Goal: Task Accomplishment & Management: Manage account settings

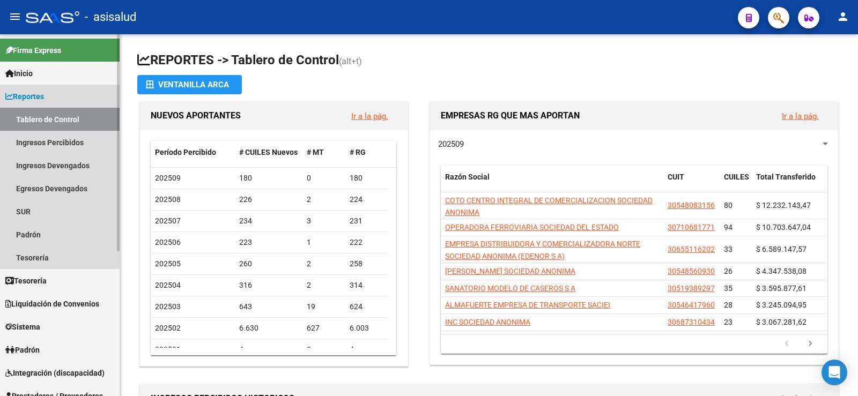
click at [23, 98] on span "Reportes" at bounding box center [24, 97] width 39 height 12
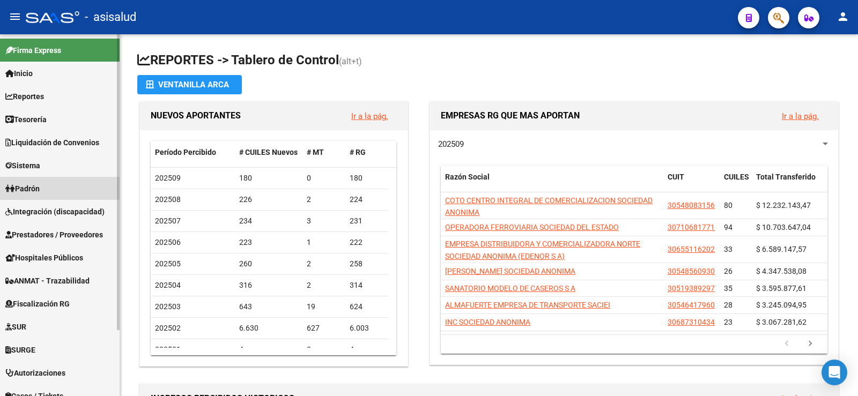
click at [33, 183] on span "Padrón" at bounding box center [22, 189] width 34 height 12
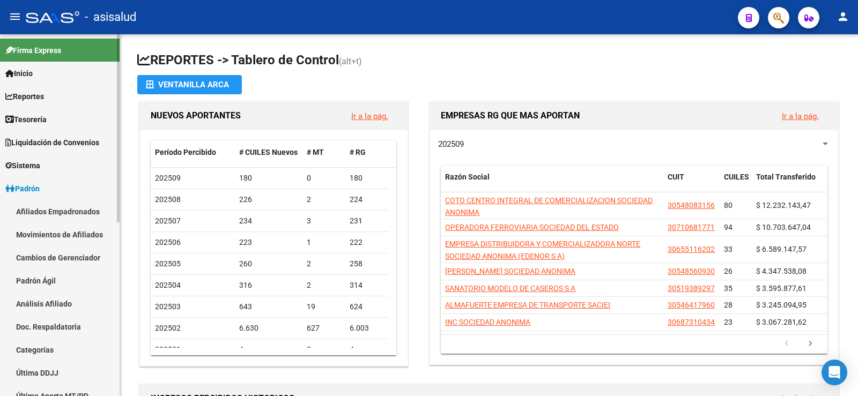
click at [53, 297] on link "Análisis Afiliado" at bounding box center [60, 303] width 120 height 23
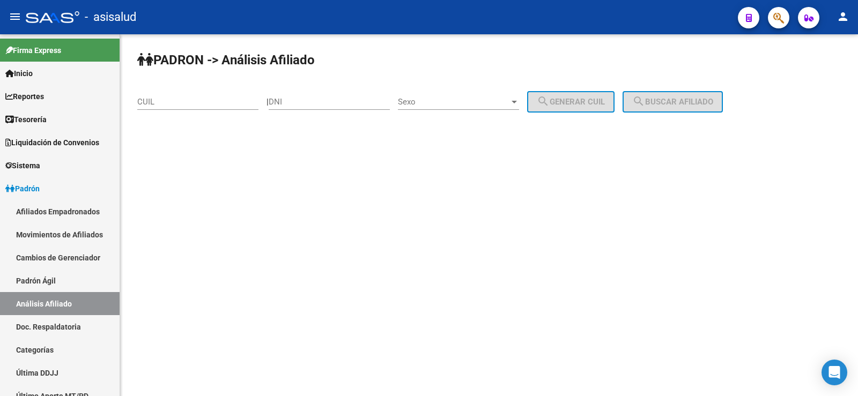
click at [161, 103] on input "CUIL" at bounding box center [197, 102] width 121 height 10
paste input "27-17895252-3"
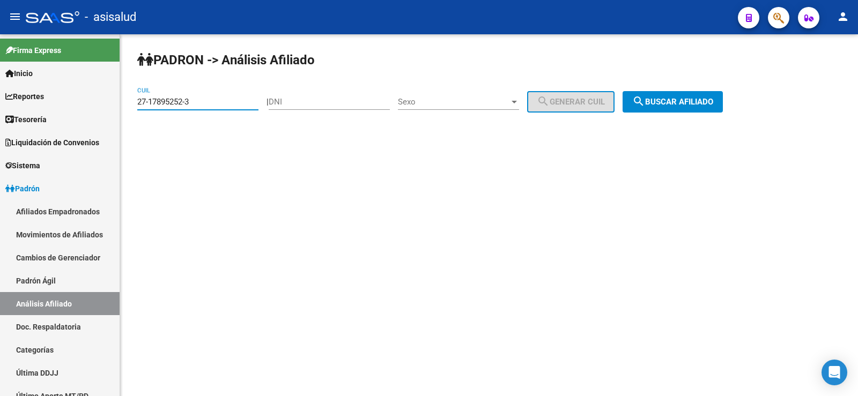
type input "27-17895252-3"
click at [710, 91] on button "search Buscar afiliado" at bounding box center [672, 101] width 100 height 21
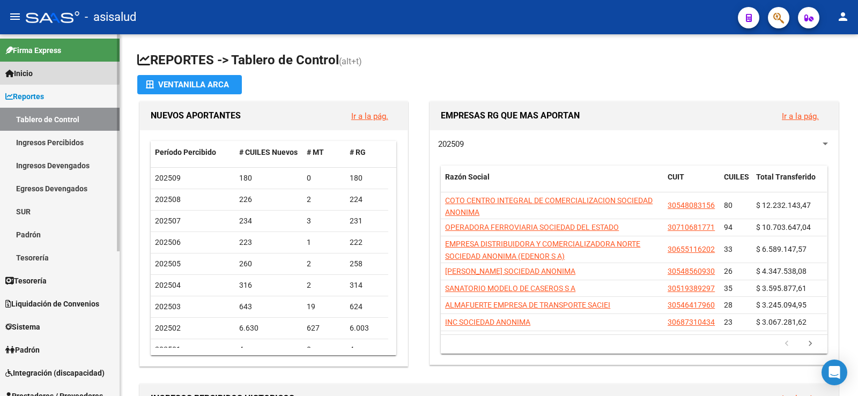
click at [33, 73] on span "Inicio" at bounding box center [18, 74] width 27 height 12
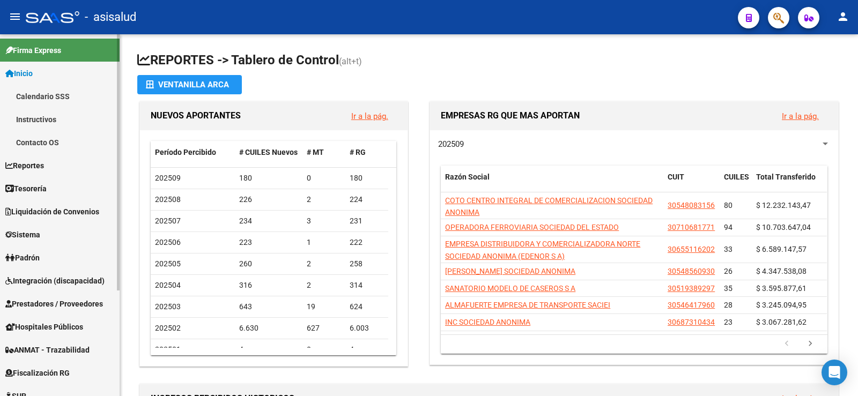
click at [32, 68] on span "Inicio" at bounding box center [18, 74] width 27 height 12
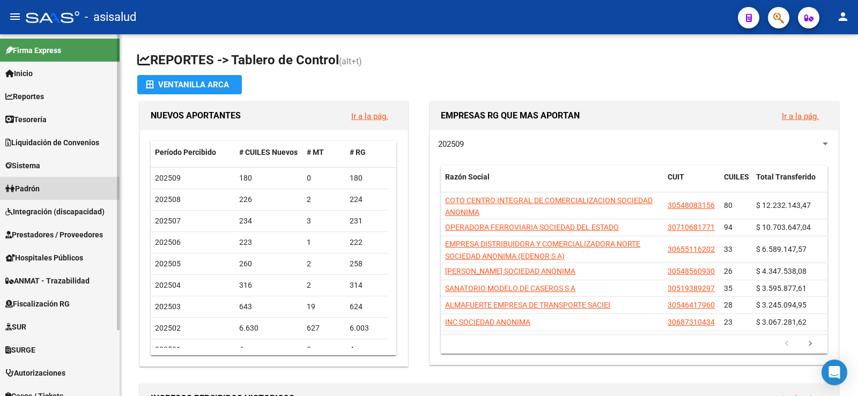
click at [32, 188] on span "Padrón" at bounding box center [22, 189] width 34 height 12
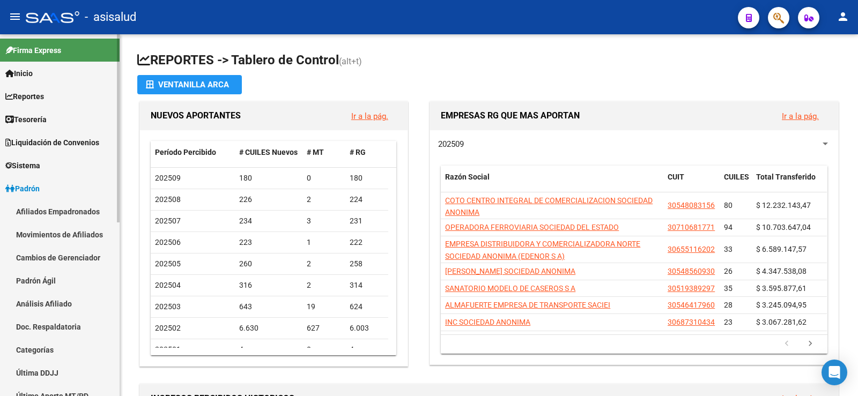
click at [50, 304] on link "Análisis Afiliado" at bounding box center [60, 303] width 120 height 23
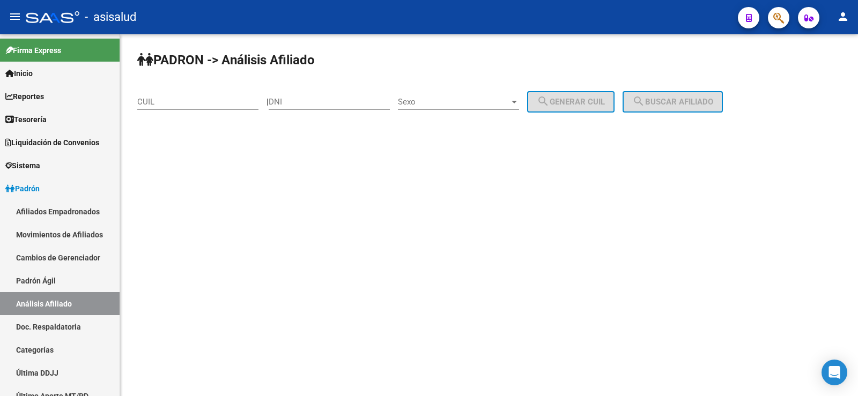
click at [208, 103] on input "CUIL" at bounding box center [197, 102] width 121 height 10
paste input "20-22060785-3"
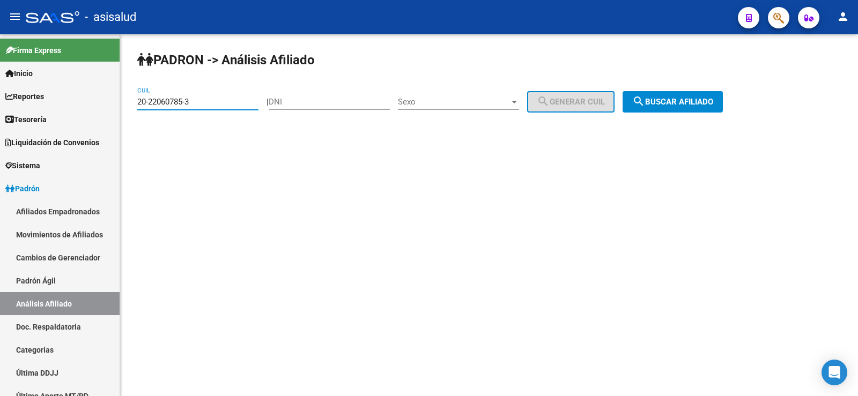
type input "20-22060785-3"
click at [702, 93] on button "search Buscar afiliado" at bounding box center [672, 101] width 100 height 21
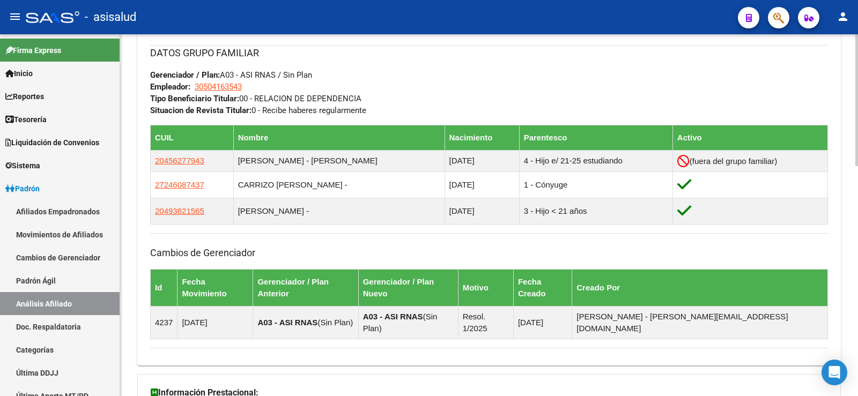
scroll to position [630, 0]
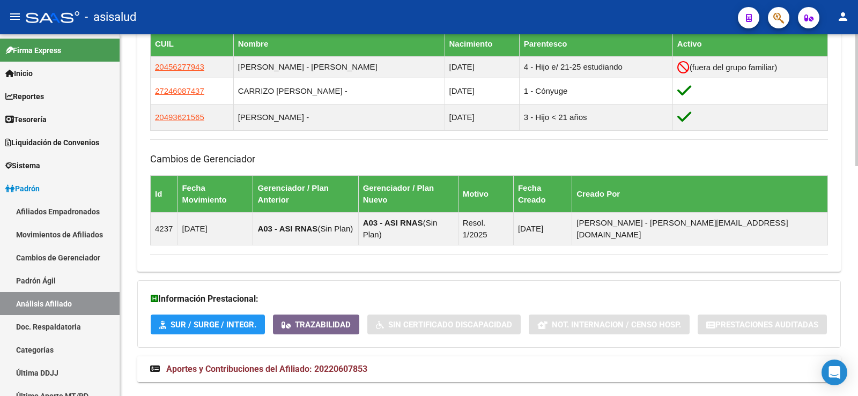
click at [334, 356] on mat-expansion-panel-header "Aportes y Contribuciones del Afiliado: 20220607853" at bounding box center [488, 369] width 703 height 26
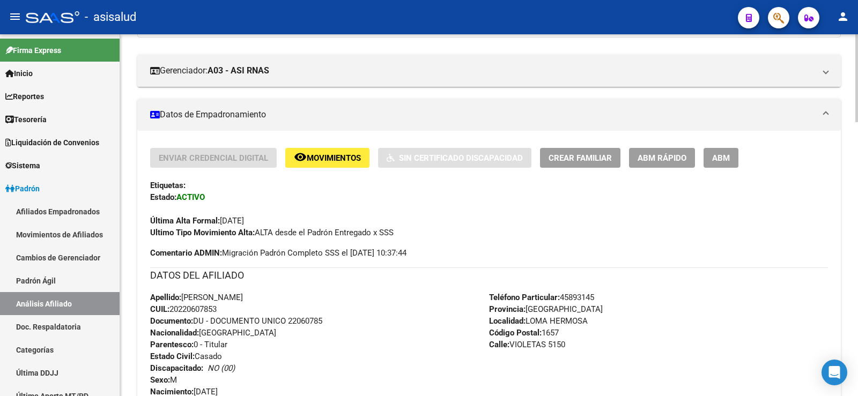
scroll to position [158, 0]
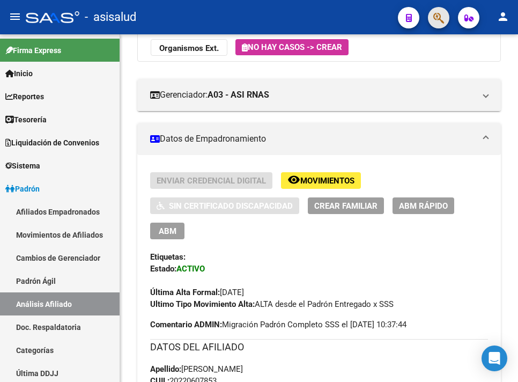
click at [445, 18] on button "button" at bounding box center [438, 17] width 21 height 21
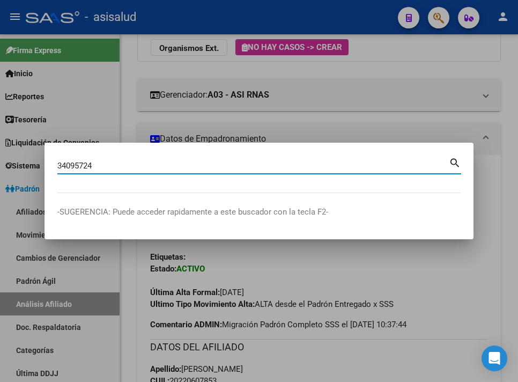
type input "34095724"
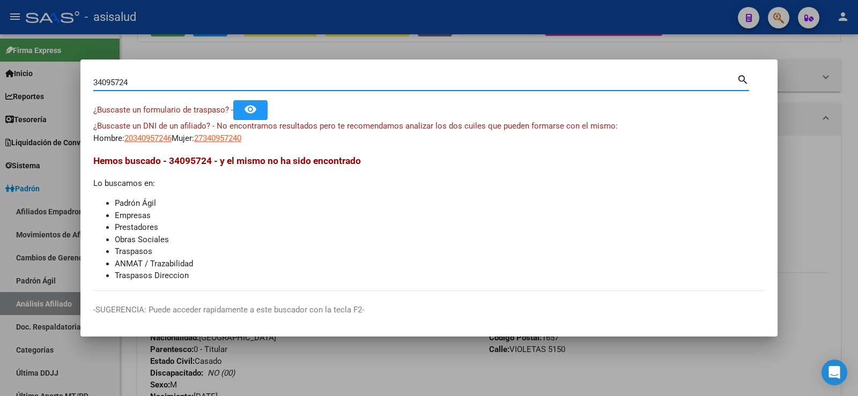
scroll to position [136, 0]
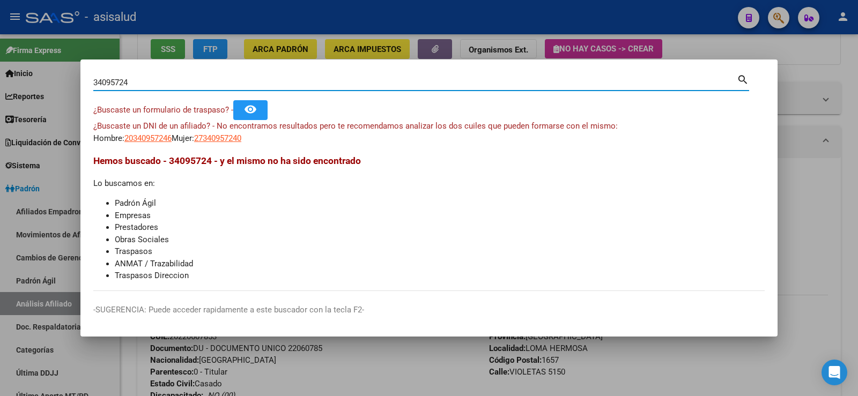
click at [788, 54] on div at bounding box center [429, 198] width 858 height 396
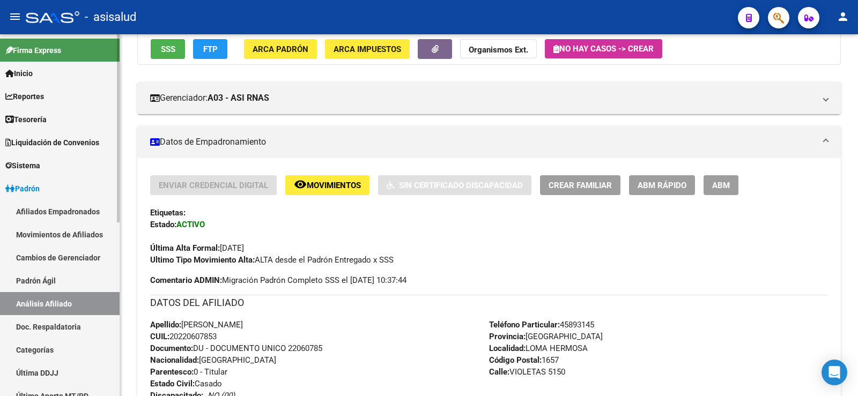
click at [50, 183] on link "Padrón" at bounding box center [60, 188] width 120 height 23
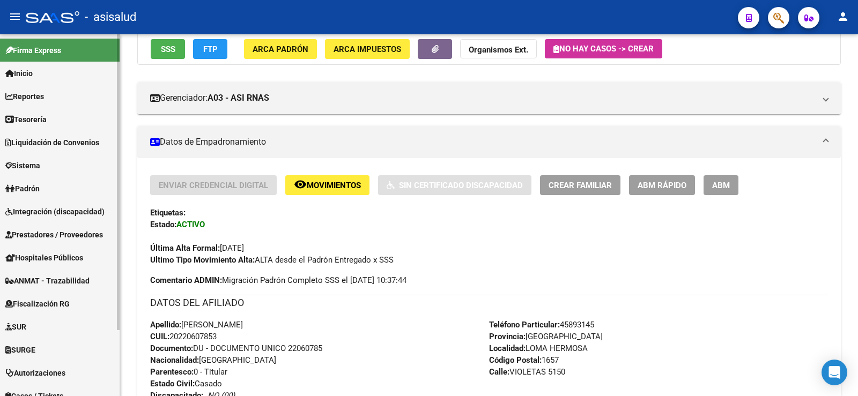
click at [50, 183] on link "Padrón" at bounding box center [60, 188] width 120 height 23
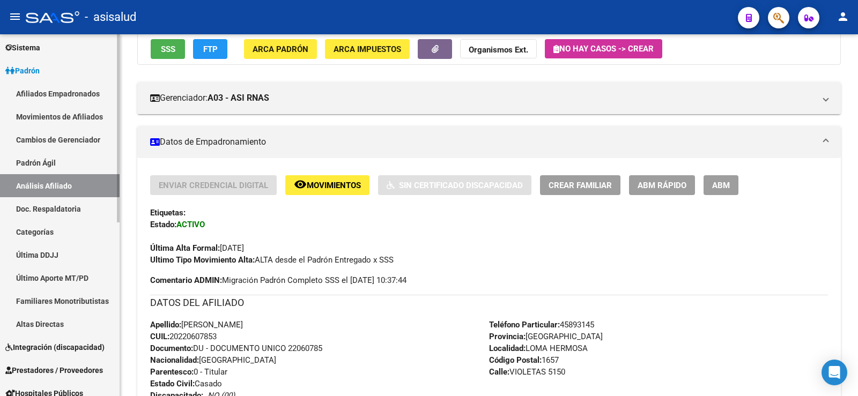
scroll to position [0, 0]
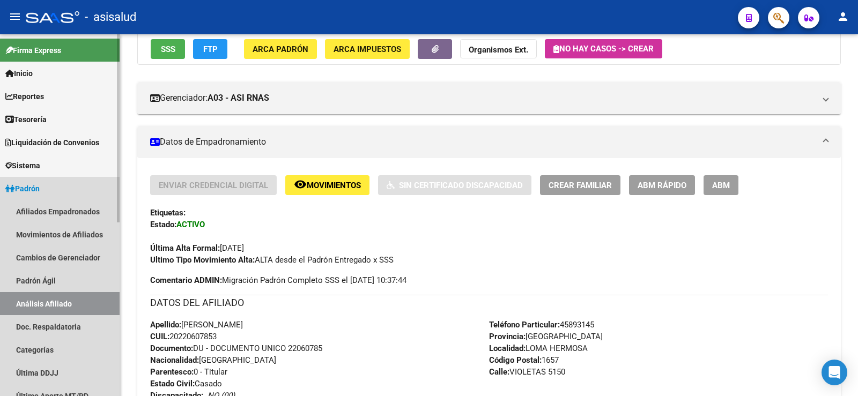
click at [29, 182] on link "Padrón" at bounding box center [60, 188] width 120 height 23
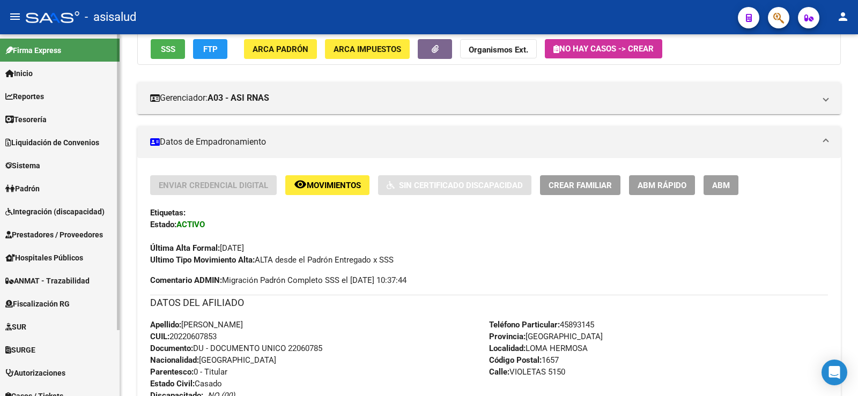
scroll to position [80, 0]
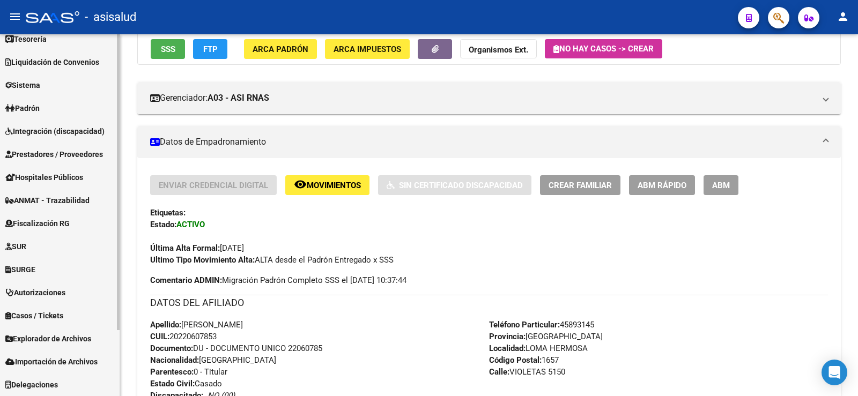
click at [52, 337] on span "Explorador de Archivos" at bounding box center [48, 339] width 86 height 12
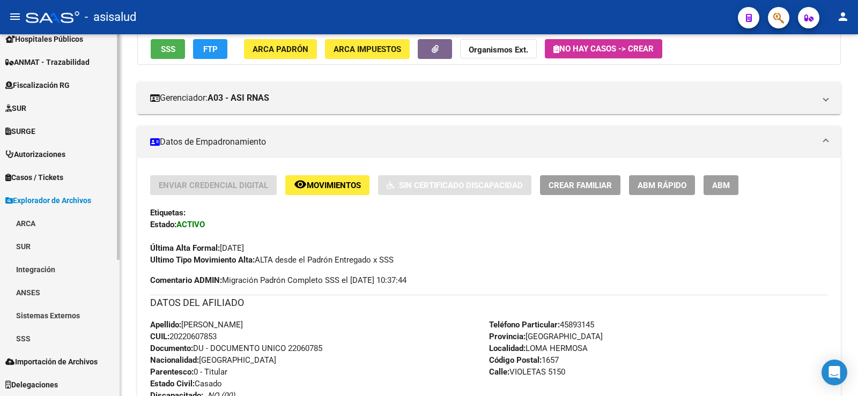
click at [30, 331] on link "SSS" at bounding box center [60, 338] width 120 height 23
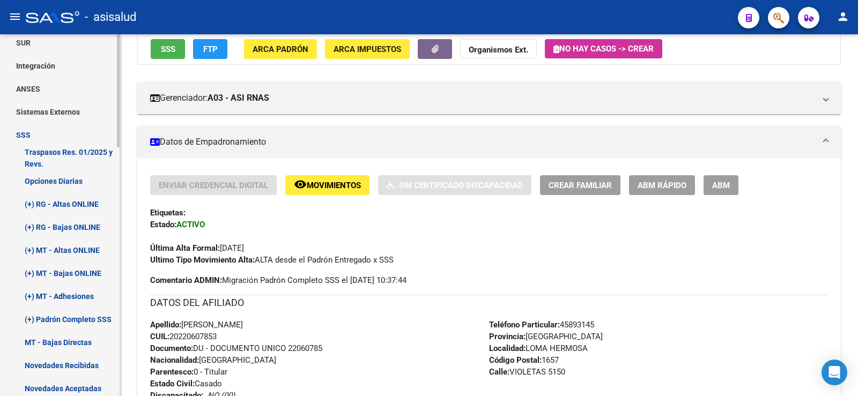
scroll to position [487, 0]
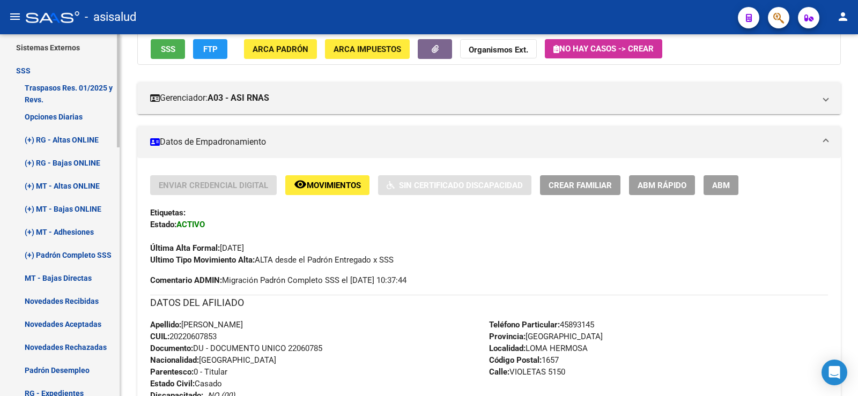
click at [79, 306] on link "Novedades Recibidas" at bounding box center [60, 300] width 120 height 23
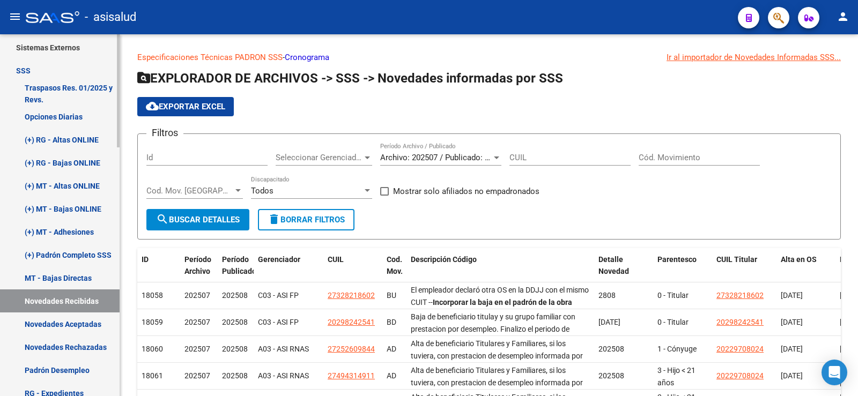
click at [80, 347] on link "Novedades Rechazadas" at bounding box center [60, 347] width 120 height 23
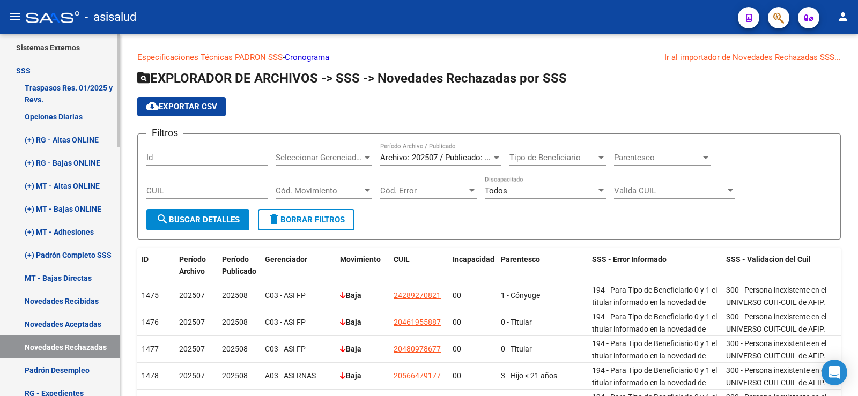
click at [41, 70] on link "SSS" at bounding box center [60, 70] width 120 height 23
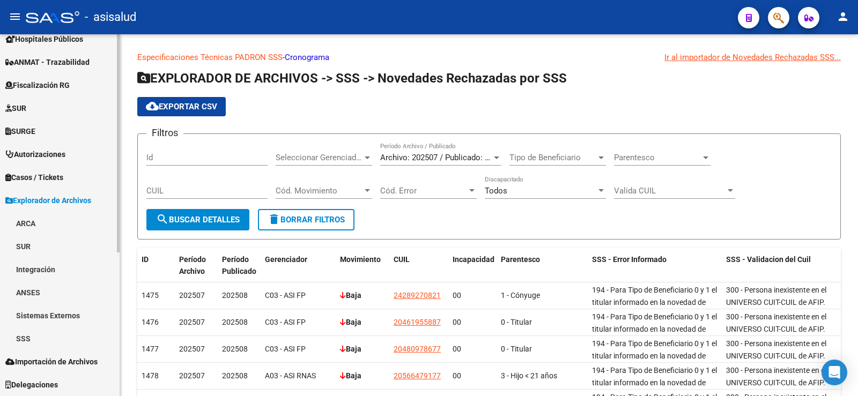
scroll to position [219, 0]
click at [24, 205] on span "Explorador de Archivos" at bounding box center [48, 201] width 86 height 12
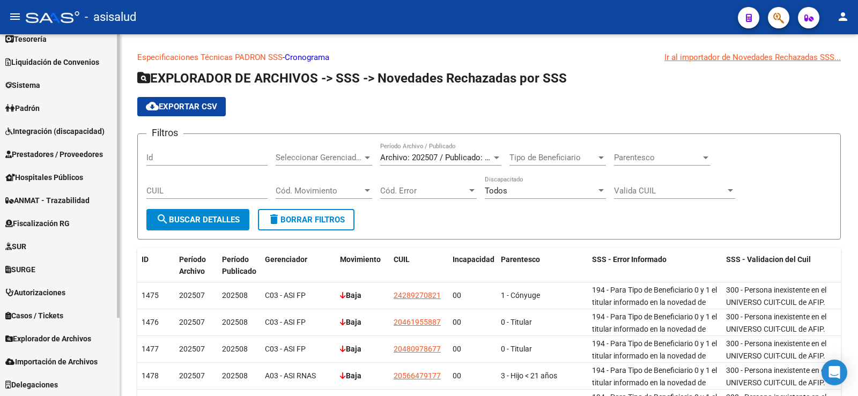
scroll to position [80, 0]
click at [44, 356] on span "Importación de Archivos" at bounding box center [51, 362] width 92 height 12
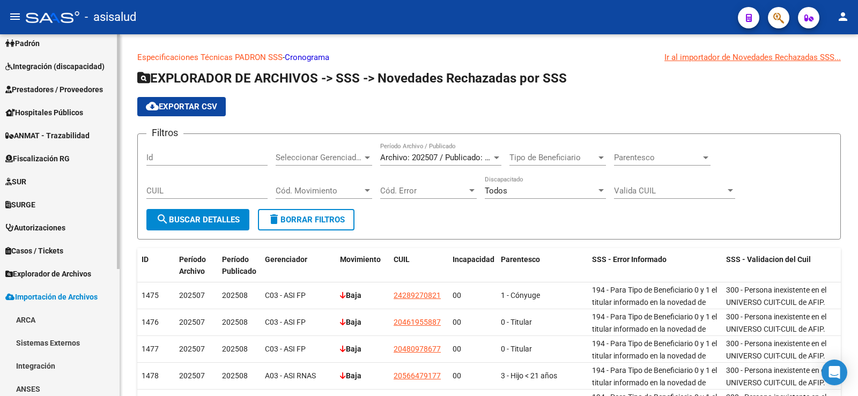
scroll to position [196, 0]
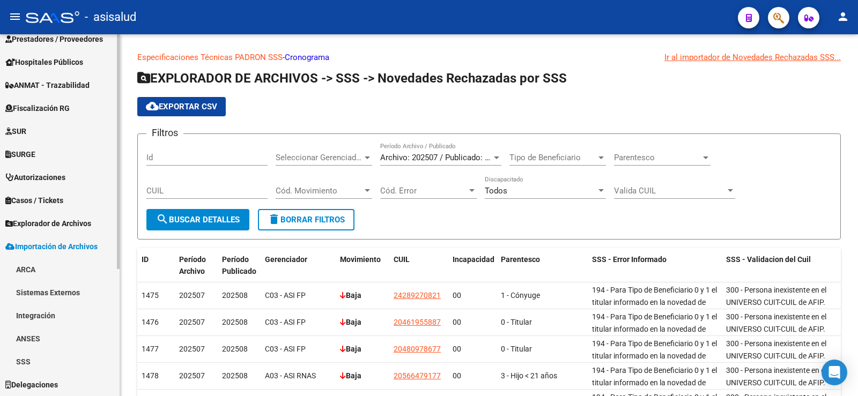
click at [25, 359] on link "SSS" at bounding box center [60, 361] width 120 height 23
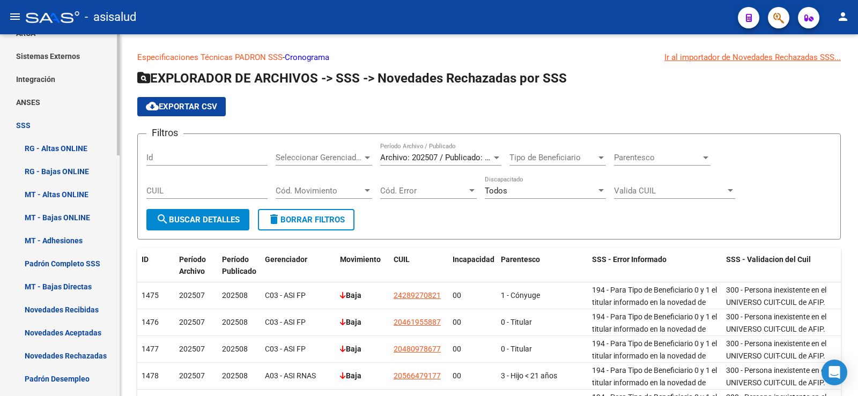
scroll to position [464, 0]
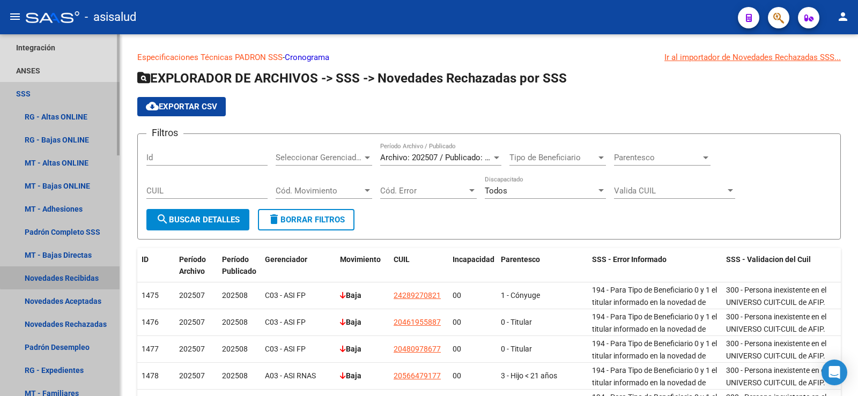
click at [66, 272] on link "Novedades Recibidas" at bounding box center [60, 277] width 120 height 23
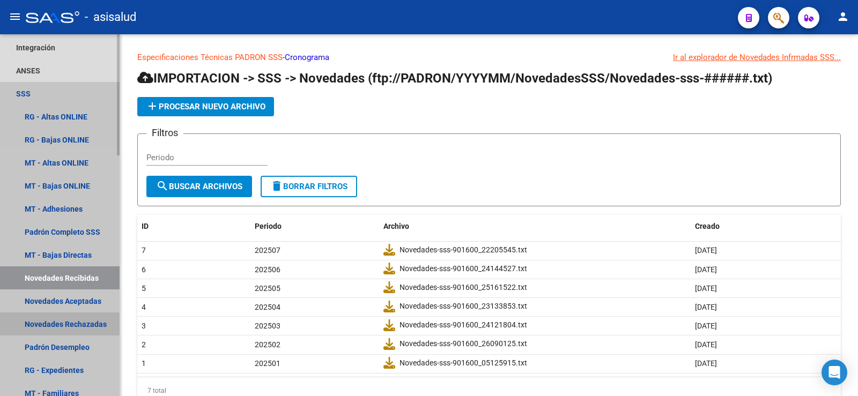
click at [74, 324] on link "Novedades Rechazadas" at bounding box center [60, 323] width 120 height 23
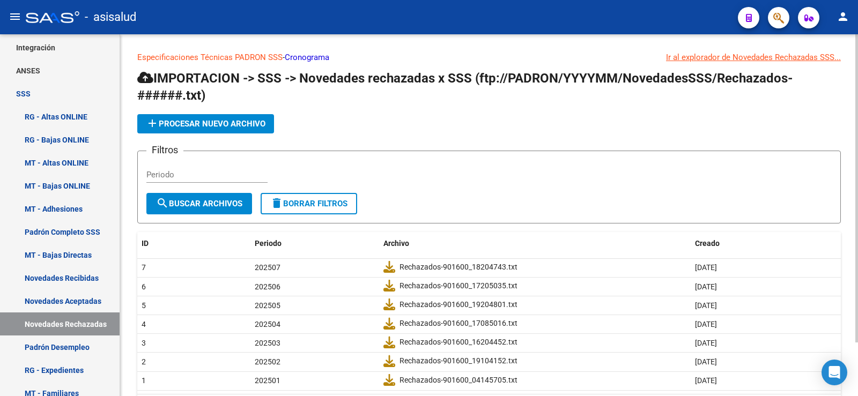
click at [303, 55] on link "Cronograma" at bounding box center [307, 58] width 44 height 10
click at [59, 279] on link "Novedades Recibidas" at bounding box center [60, 277] width 120 height 23
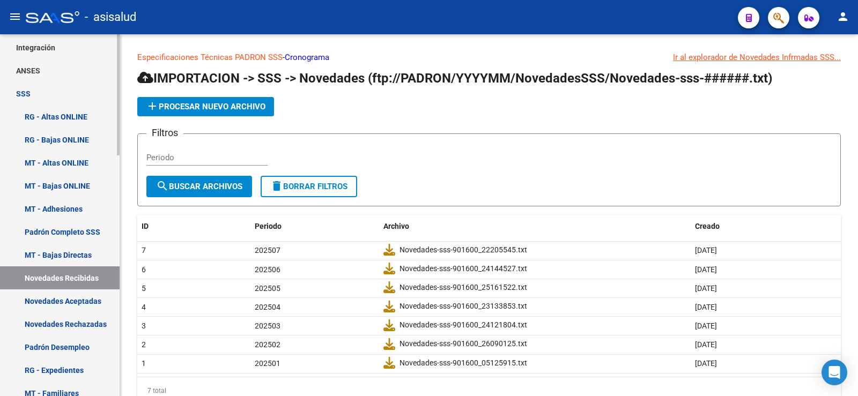
click at [29, 88] on link "SSS" at bounding box center [60, 93] width 120 height 23
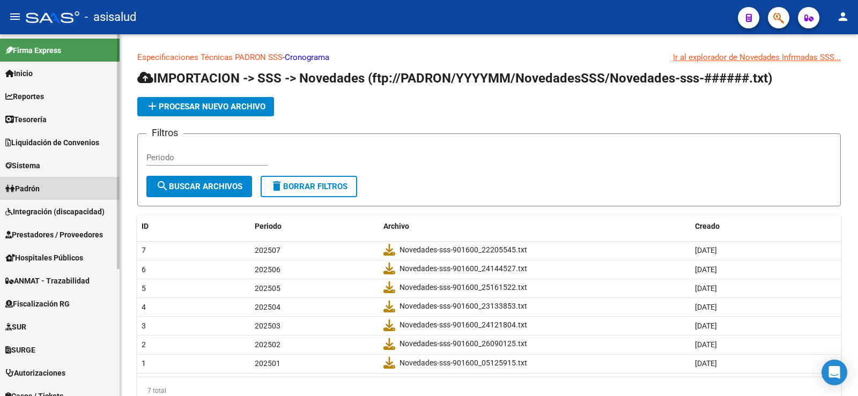
click at [49, 193] on link "Padrón" at bounding box center [60, 188] width 120 height 23
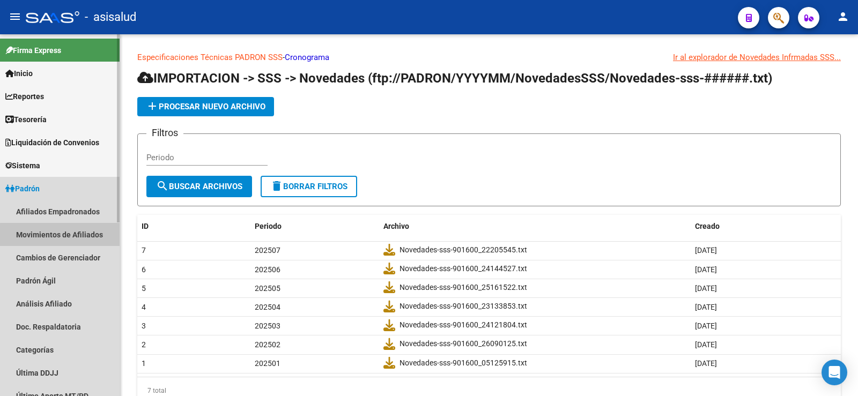
click at [65, 235] on link "Movimientos de Afiliados" at bounding box center [60, 234] width 120 height 23
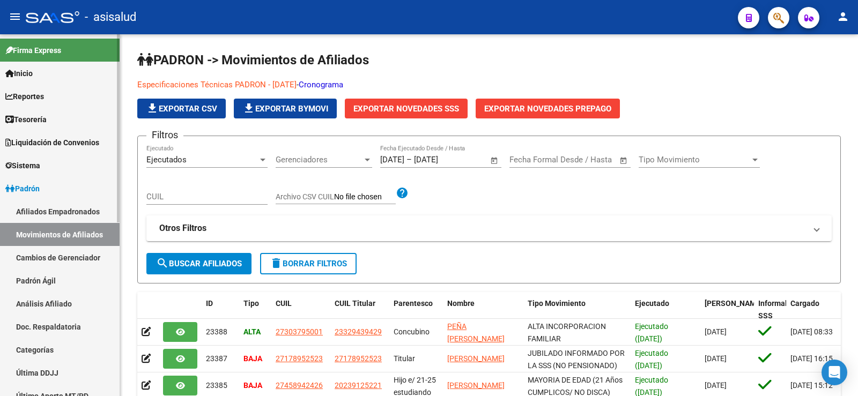
click at [80, 206] on link "Afiliados Empadronados" at bounding box center [60, 211] width 120 height 23
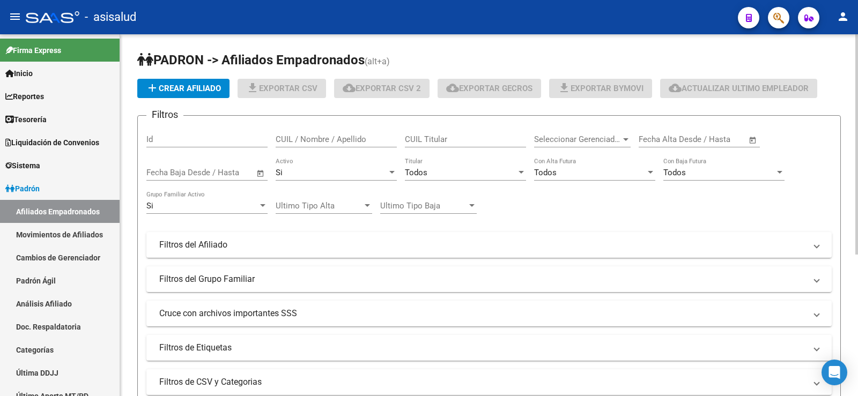
click at [459, 171] on div "Todos" at bounding box center [460, 173] width 111 height 10
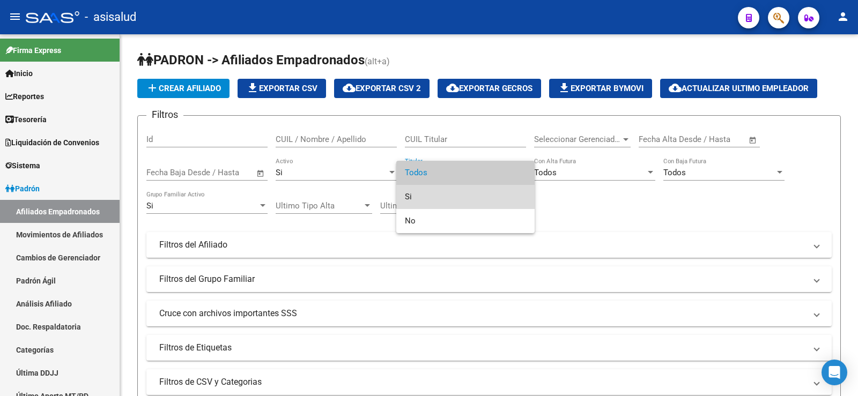
click at [429, 196] on span "Si" at bounding box center [465, 197] width 121 height 24
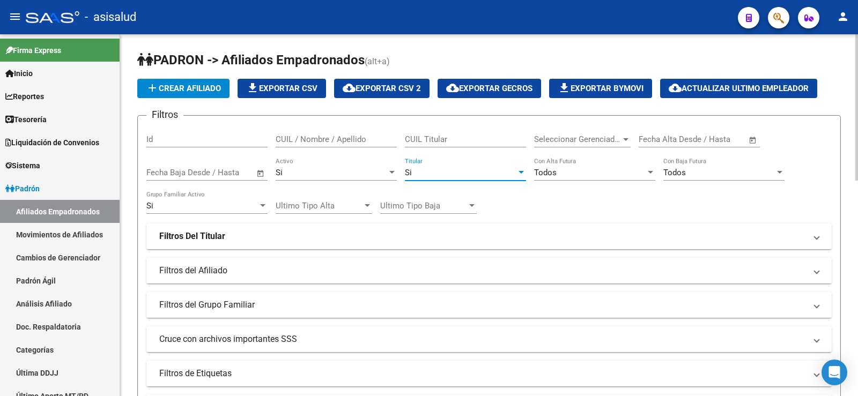
click at [567, 172] on div "Todos" at bounding box center [589, 173] width 111 height 10
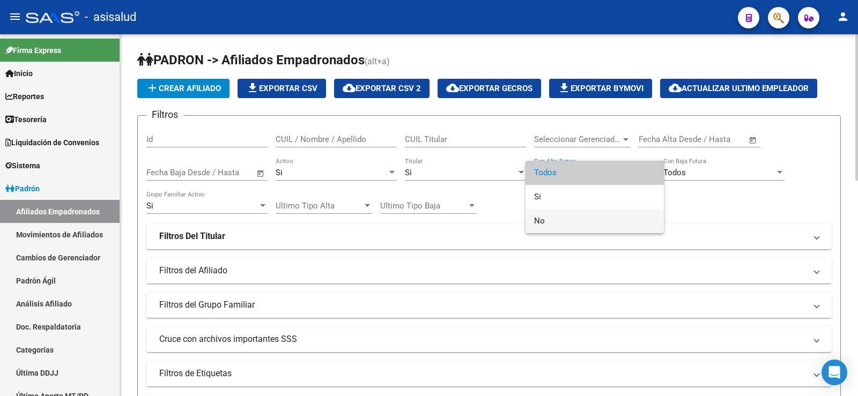
click at [564, 215] on span "No" at bounding box center [594, 221] width 121 height 24
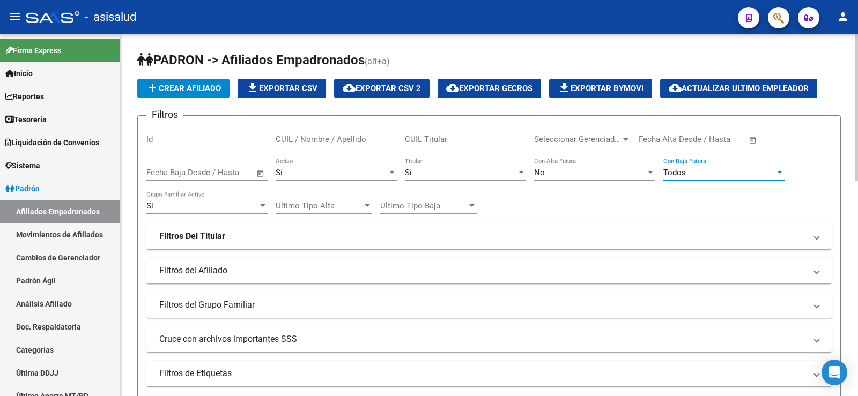
click at [677, 168] on span "Todos" at bounding box center [674, 173] width 23 height 10
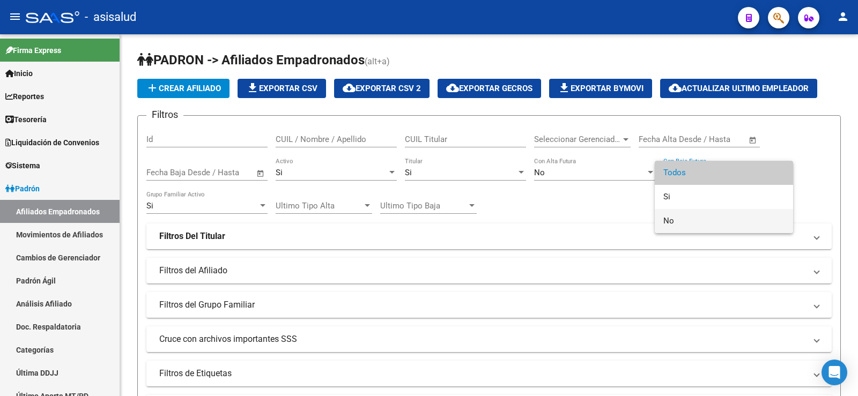
click at [681, 220] on span "No" at bounding box center [723, 221] width 121 height 24
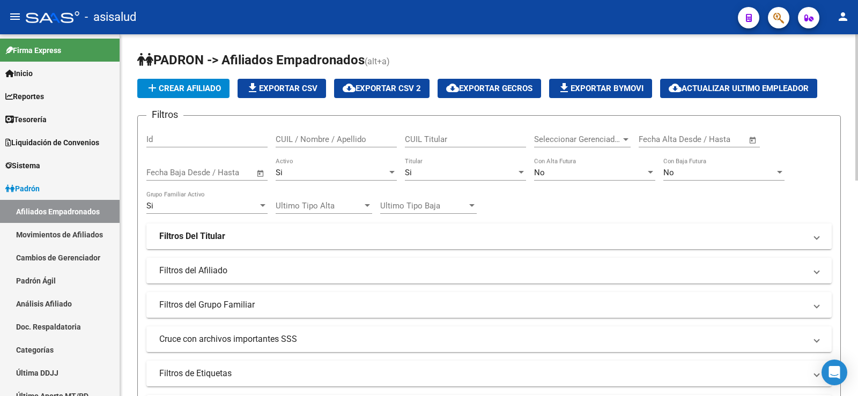
click at [182, 233] on strong "Filtros Del Titular" at bounding box center [192, 236] width 66 height 12
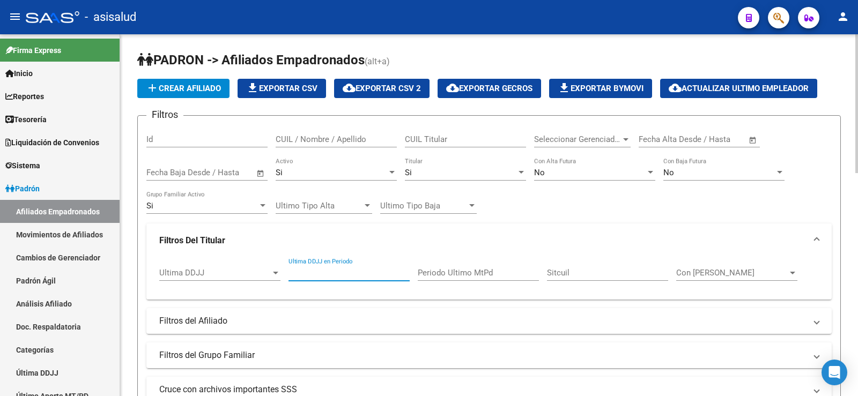
click at [336, 274] on input "Ultima DDJJ en Periodo" at bounding box center [348, 273] width 121 height 10
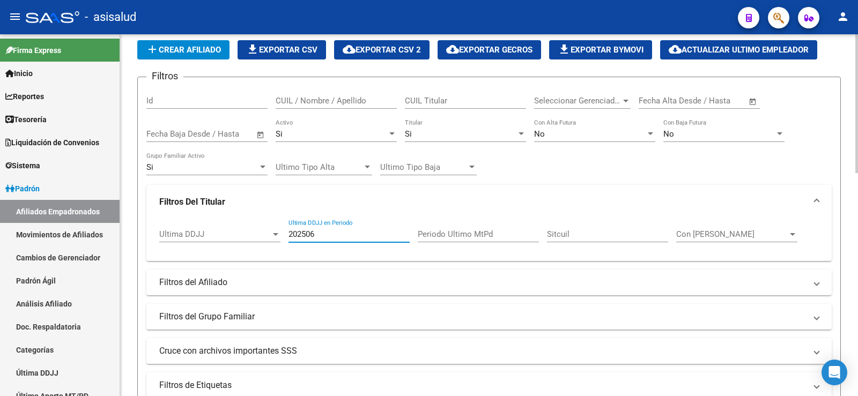
scroll to position [214, 0]
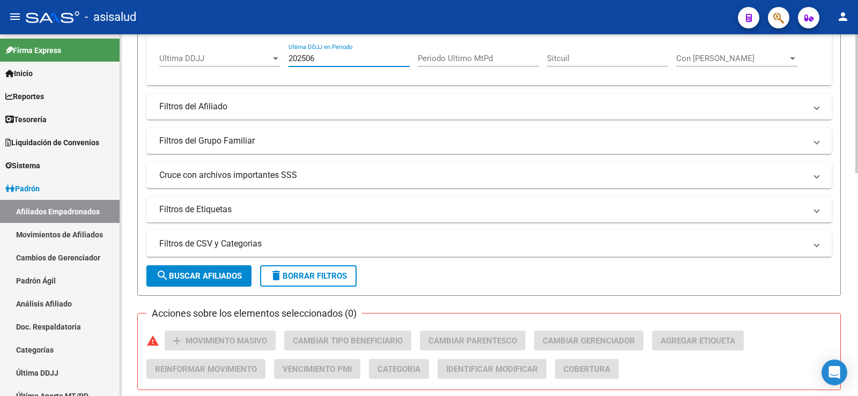
type input "202506"
click at [213, 278] on span "search Buscar Afiliados" at bounding box center [199, 276] width 86 height 10
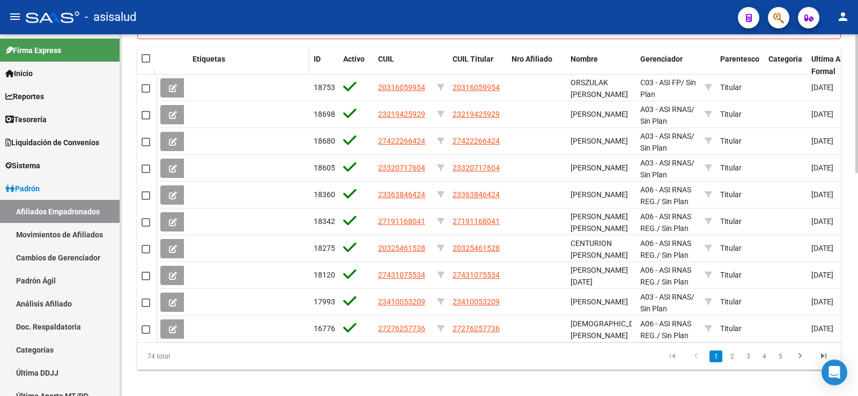
scroll to position [582, 0]
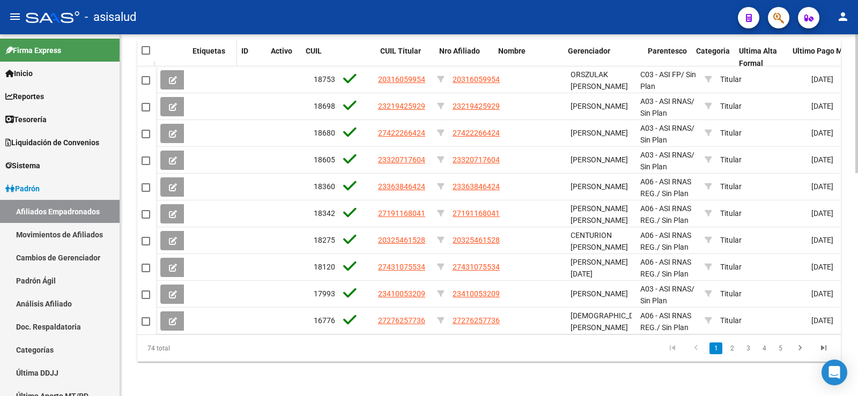
drag, startPoint x: 308, startPoint y: 47, endPoint x: 236, endPoint y: 50, distance: 72.4
click at [236, 50] on span at bounding box center [234, 57] width 5 height 35
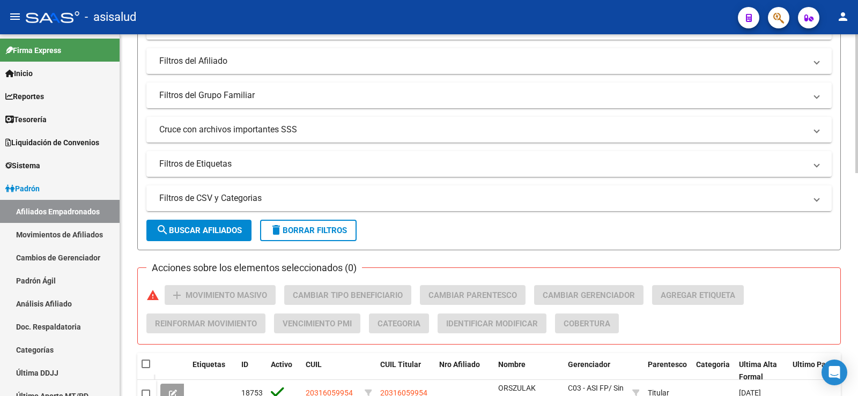
scroll to position [0, 0]
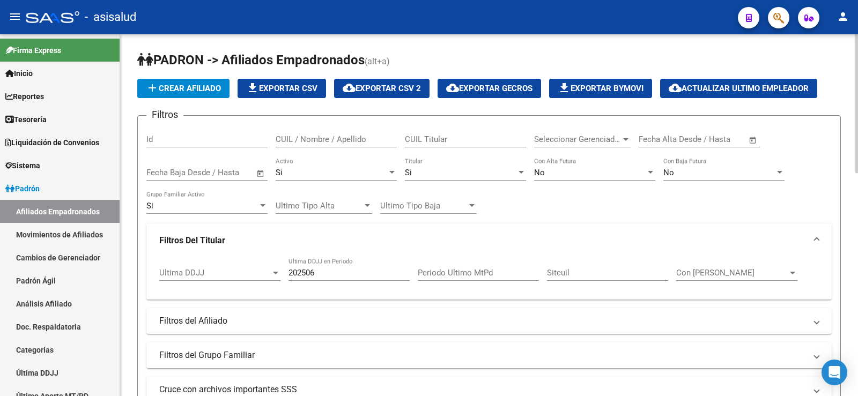
click at [282, 90] on span "file_download Exportar CSV" at bounding box center [281, 89] width 71 height 10
drag, startPoint x: 329, startPoint y: 275, endPoint x: 269, endPoint y: 275, distance: 60.0
click at [269, 275] on div "Ultima DDJJ Ultima DDJJ 202506 Ultima DDJJ en Periodo Periodo Ultimo MtPd Sitcu…" at bounding box center [488, 274] width 659 height 33
click at [443, 270] on input "Periodo Ultimo MtPd" at bounding box center [478, 273] width 121 height 10
paste input "202506"
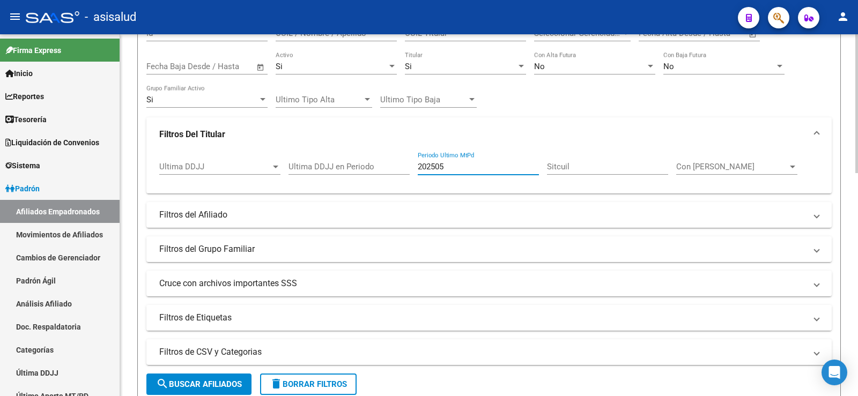
scroll to position [107, 0]
click at [221, 384] on span "search Buscar Afiliados" at bounding box center [199, 383] width 86 height 10
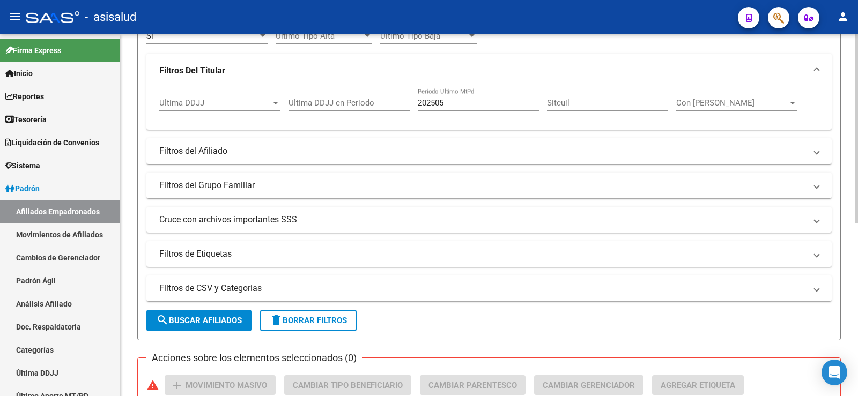
scroll to position [118, 0]
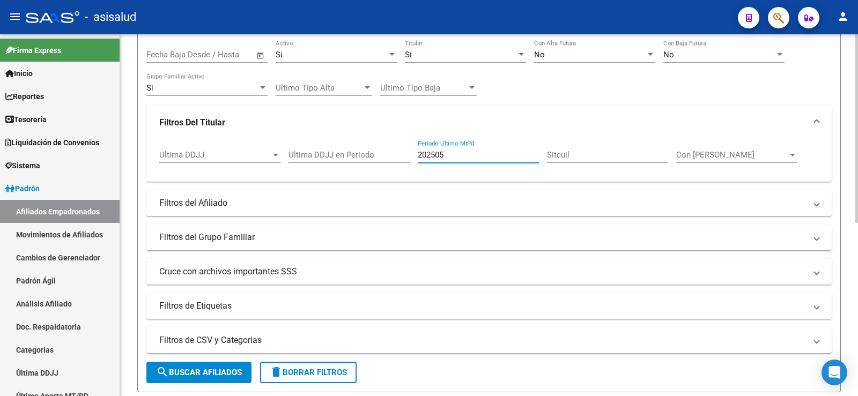
click at [465, 154] on input "202505" at bounding box center [478, 155] width 121 height 10
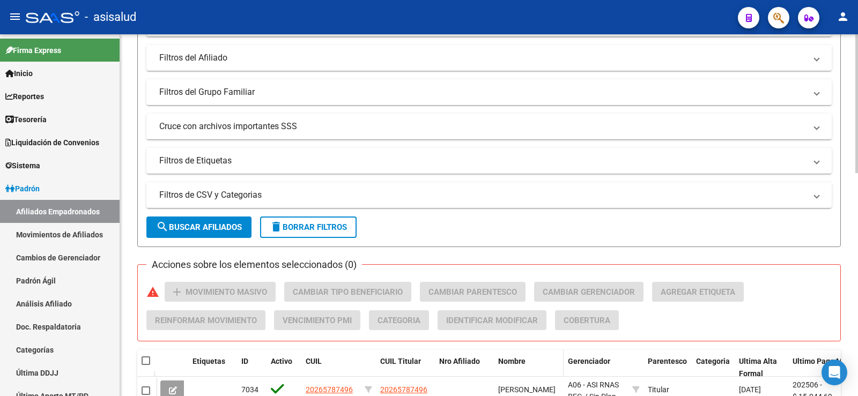
scroll to position [64, 0]
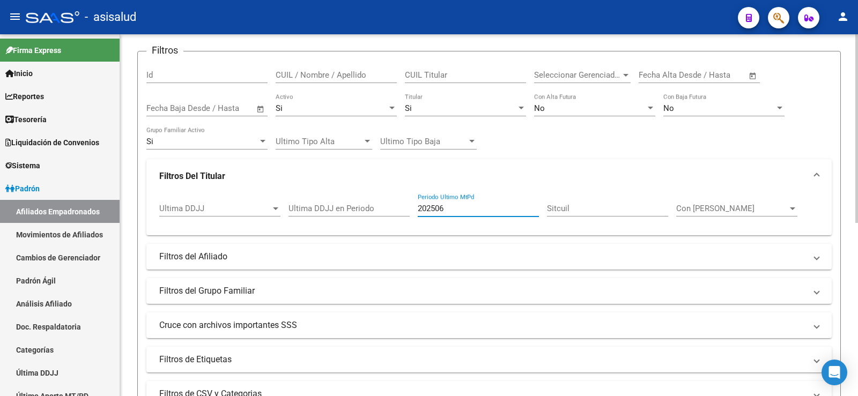
click at [490, 213] on input "202506" at bounding box center [478, 209] width 121 height 10
type input "202506"
click at [851, 206] on div "PADRON -> Afiliados Empadronados (alt+a) add Crear Afiliado file_download Expor…" at bounding box center [489, 317] width 738 height 694
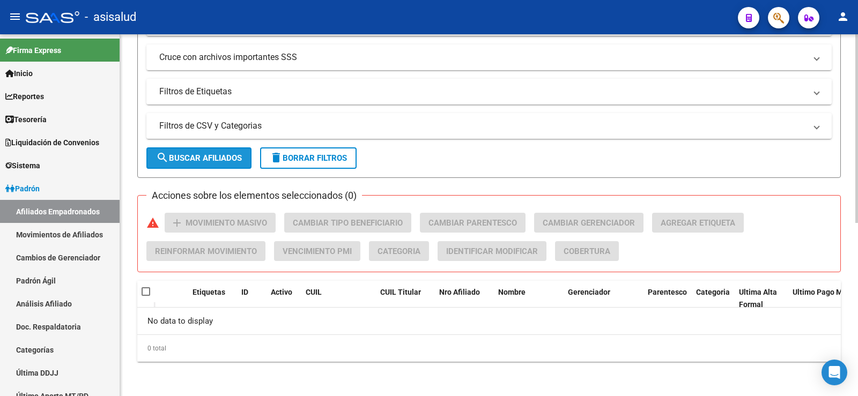
click at [197, 161] on span "search Buscar Afiliados" at bounding box center [199, 158] width 86 height 10
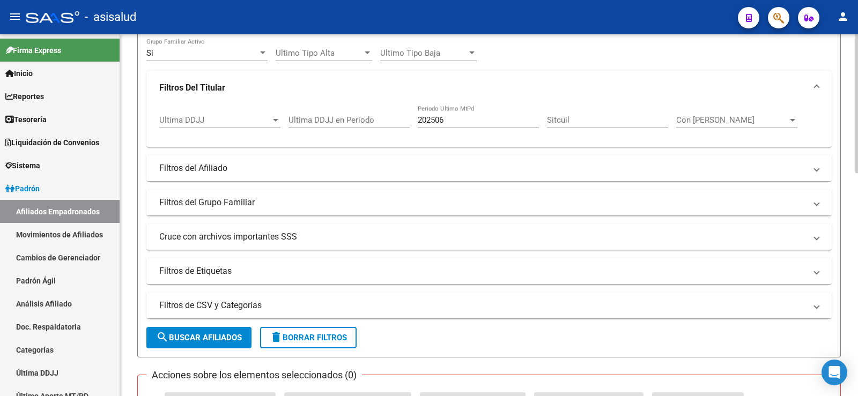
scroll to position [0, 0]
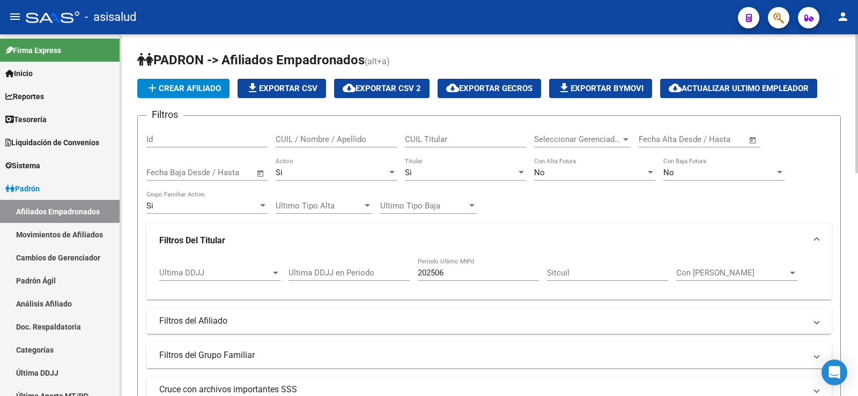
click at [271, 86] on span "file_download Exportar CSV" at bounding box center [281, 89] width 71 height 10
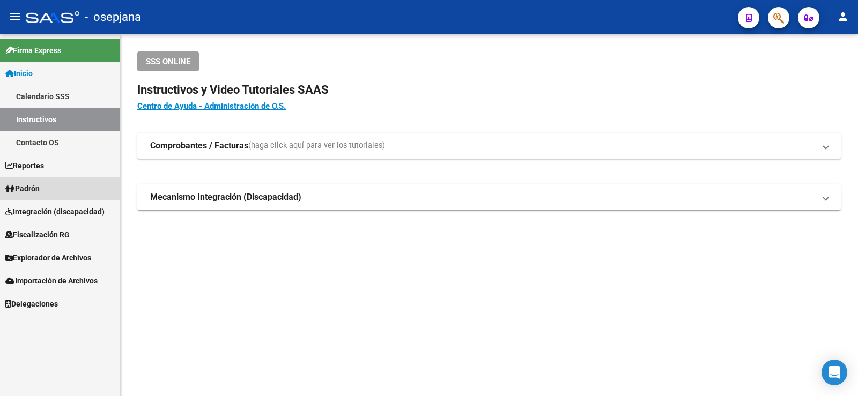
click at [40, 184] on span "Padrón" at bounding box center [22, 189] width 34 height 12
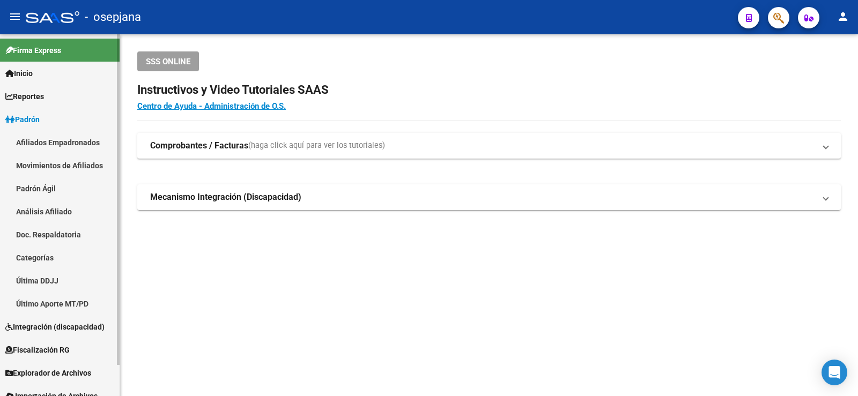
click at [49, 138] on link "Afiliados Empadronados" at bounding box center [60, 142] width 120 height 23
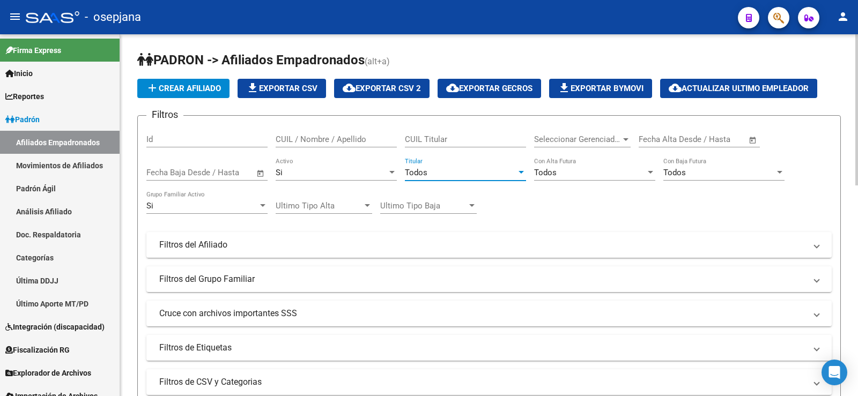
click at [421, 168] on span "Todos" at bounding box center [416, 173] width 23 height 10
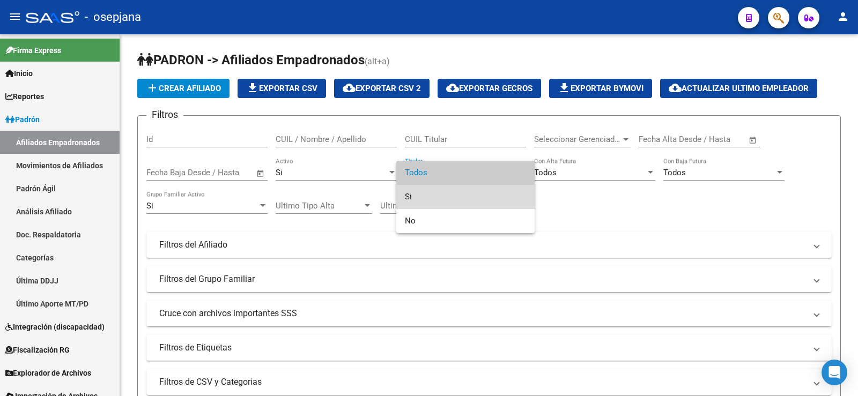
click at [426, 191] on span "Si" at bounding box center [465, 197] width 121 height 24
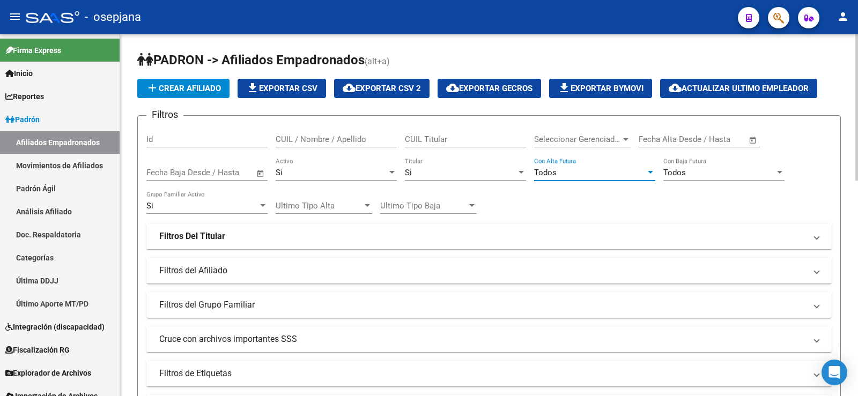
click at [575, 170] on div "Todos" at bounding box center [589, 173] width 111 height 10
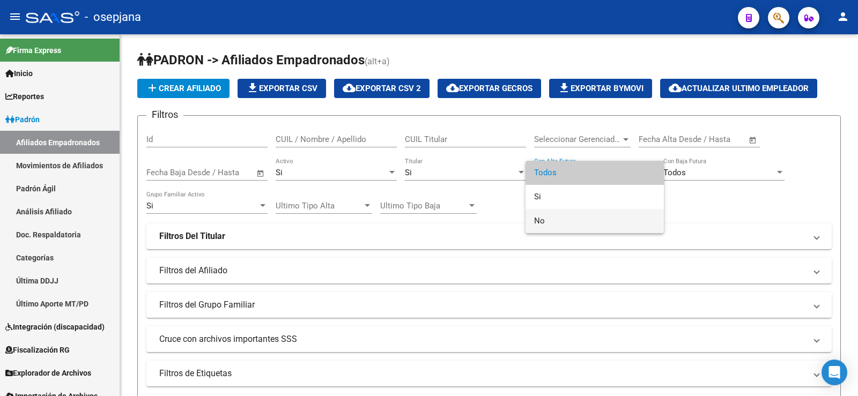
click at [569, 217] on span "No" at bounding box center [594, 221] width 121 height 24
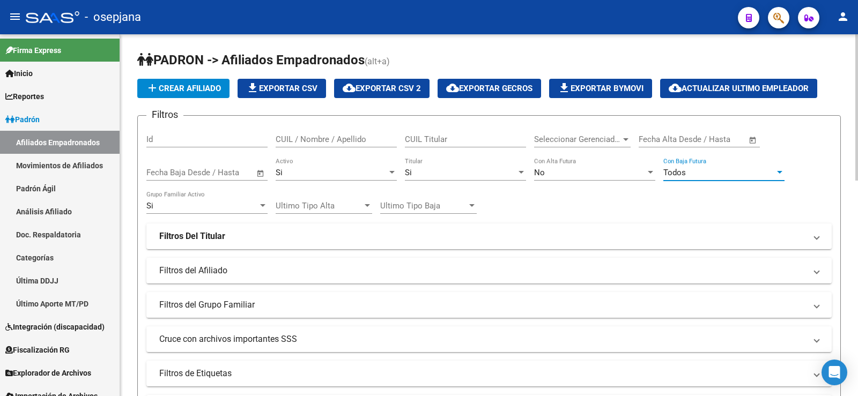
click at [685, 171] on span "Todos" at bounding box center [674, 173] width 23 height 10
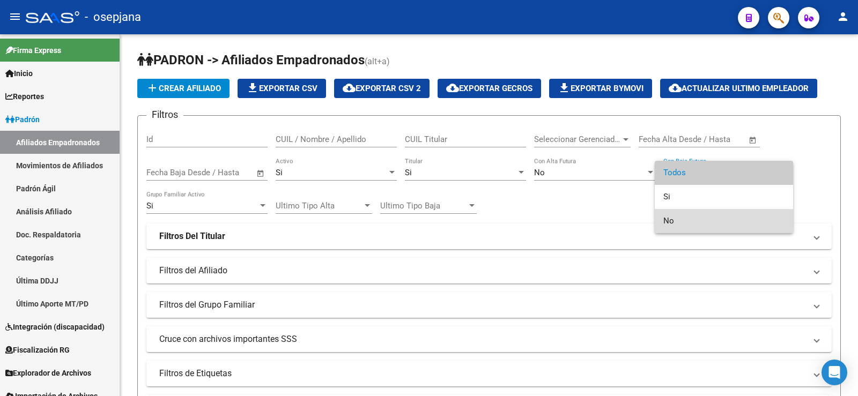
click at [686, 218] on span "No" at bounding box center [723, 221] width 121 height 24
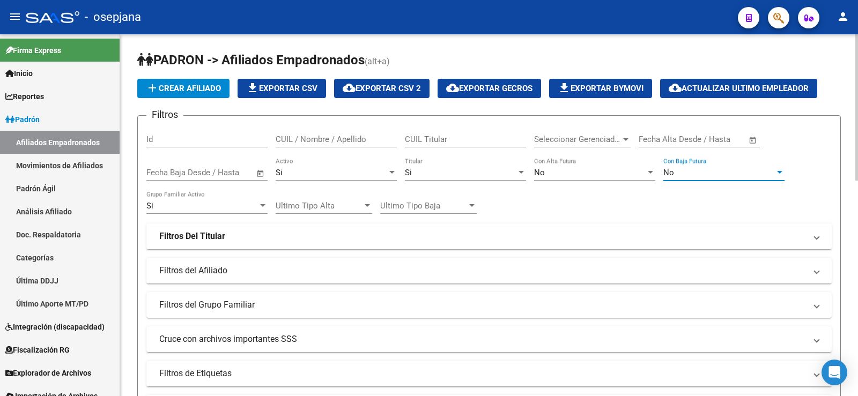
click at [259, 243] on mat-expansion-panel-header "Filtros Del Titular" at bounding box center [488, 237] width 685 height 26
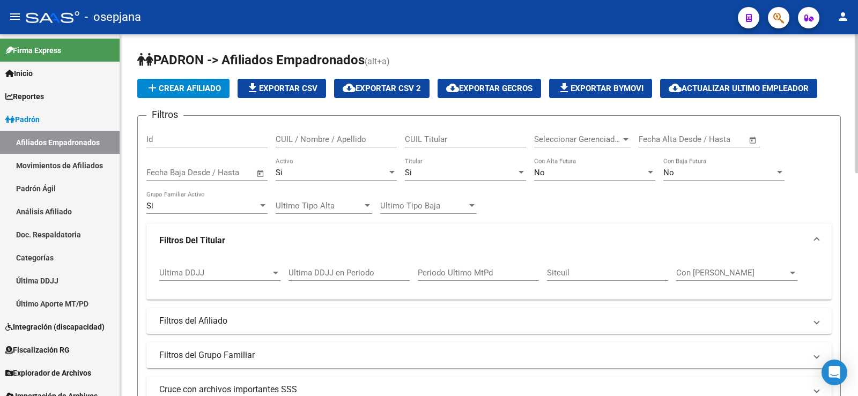
click at [342, 269] on input "Ultima DDJJ en Periodo" at bounding box center [348, 273] width 121 height 10
type input "202506"
click at [594, 212] on div "Filtros Id CUIL / Nombre / Apellido CUIL Titular Seleccionar Gerenciador Selecc…" at bounding box center [488, 280] width 685 height 312
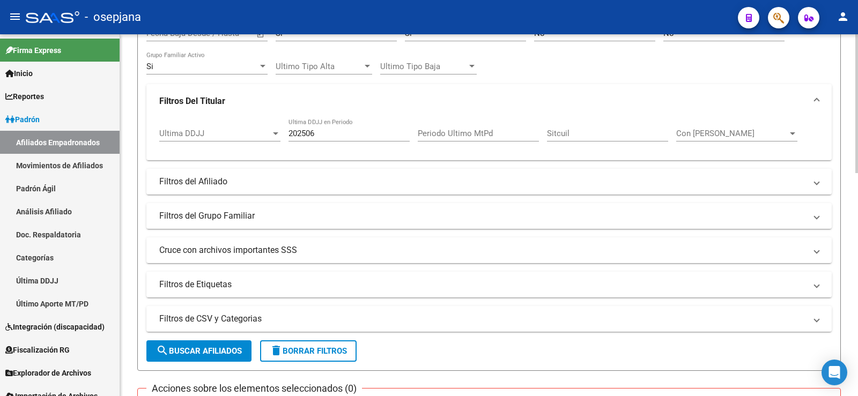
scroll to position [161, 0]
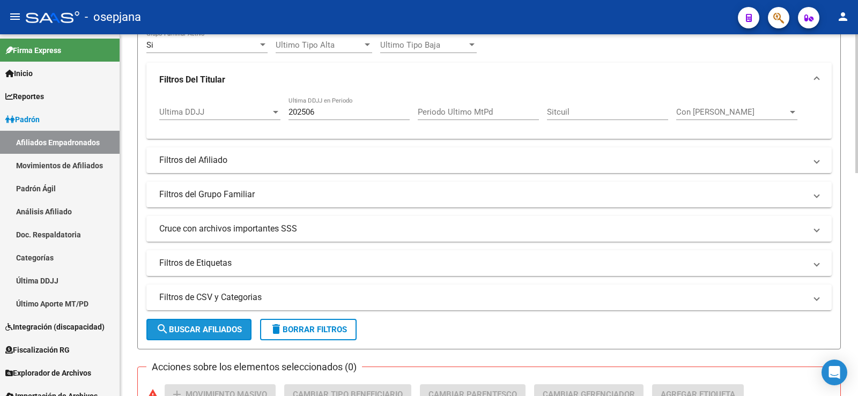
click at [227, 328] on span "search Buscar Afiliados" at bounding box center [199, 330] width 86 height 10
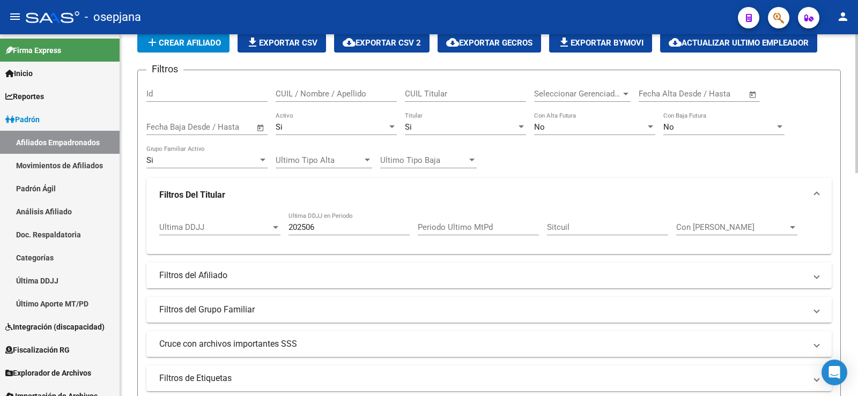
scroll to position [0, 0]
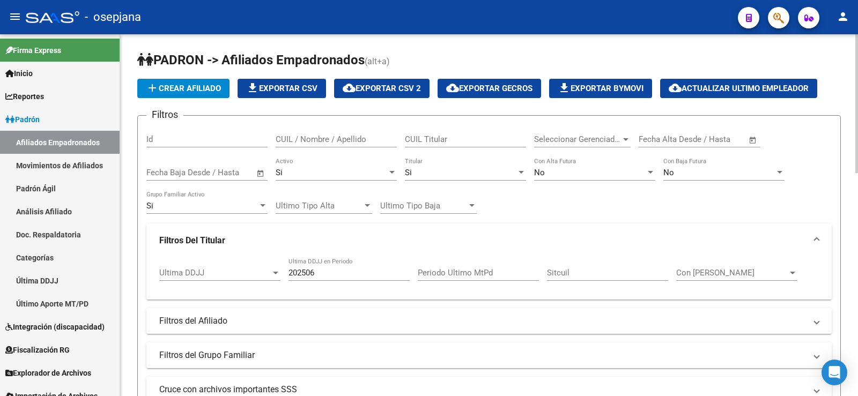
click at [292, 88] on span "file_download Exportar CSV" at bounding box center [281, 89] width 71 height 10
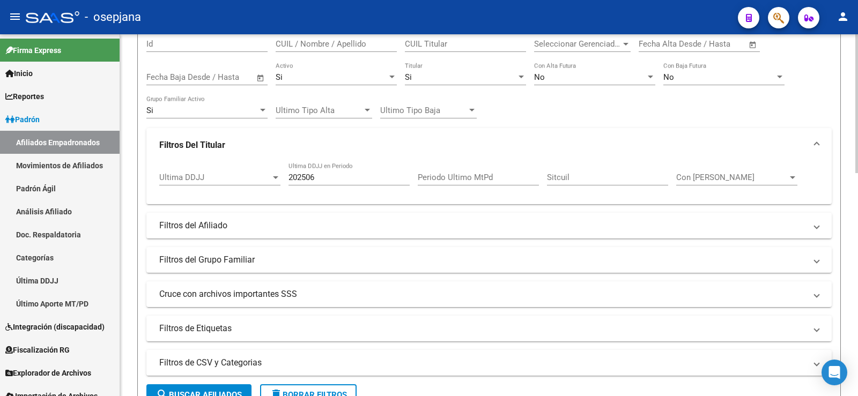
scroll to position [107, 0]
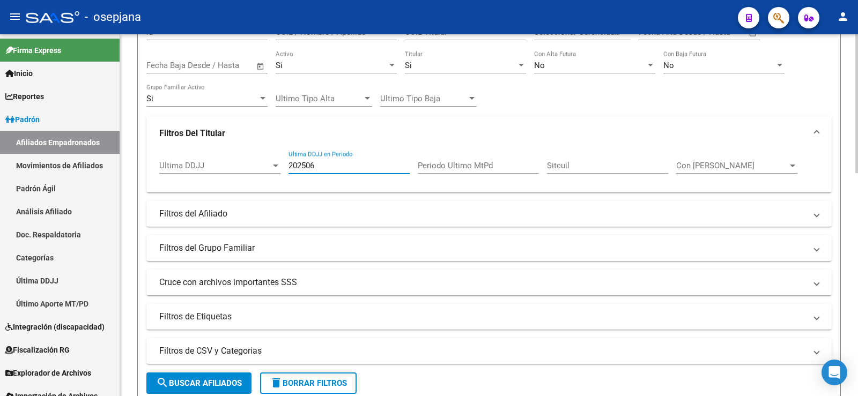
drag, startPoint x: 316, startPoint y: 166, endPoint x: 322, endPoint y: 166, distance: 5.9
click at [322, 166] on input "202506" at bounding box center [348, 166] width 121 height 10
click at [442, 166] on input "Periodo Ultimo MtPd" at bounding box center [478, 166] width 121 height 10
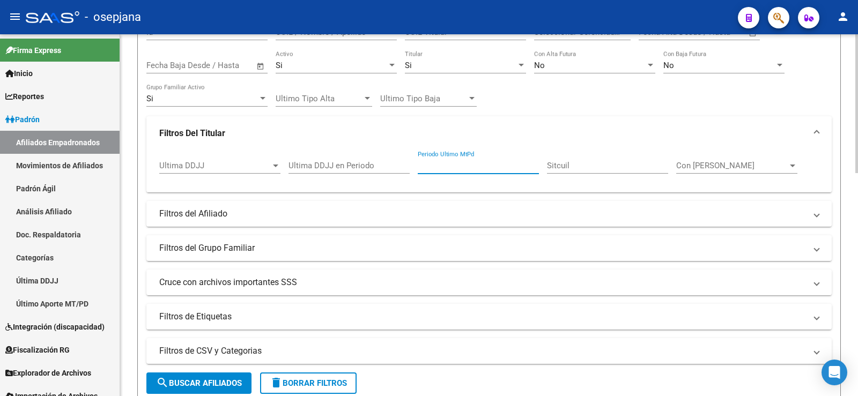
paste input "202506"
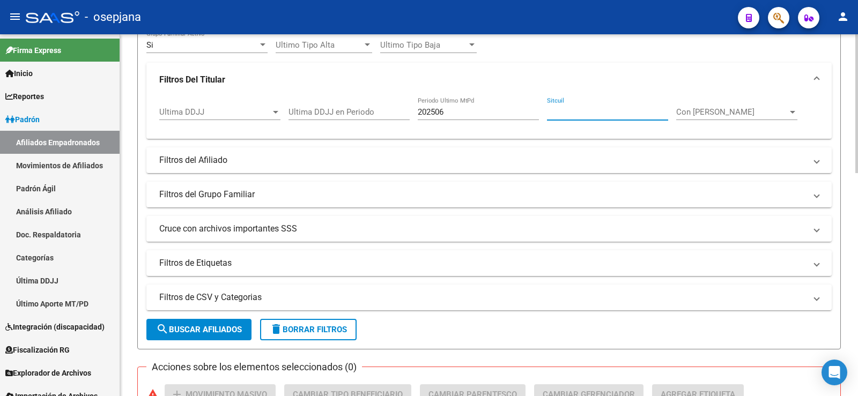
click at [219, 328] on span "search Buscar Afiliados" at bounding box center [199, 330] width 86 height 10
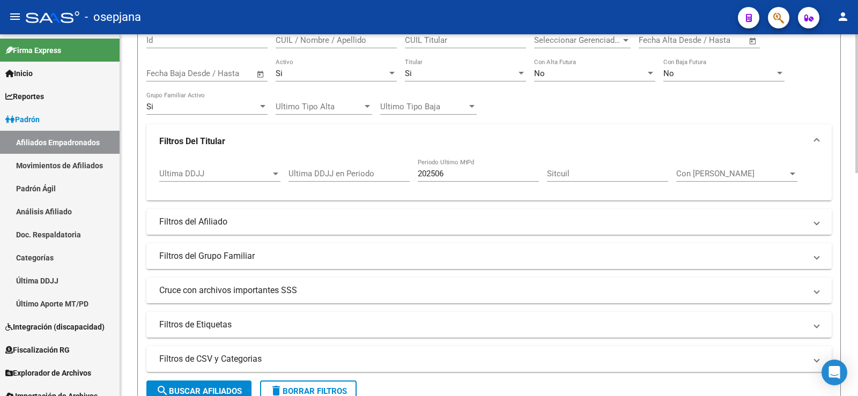
scroll to position [0, 0]
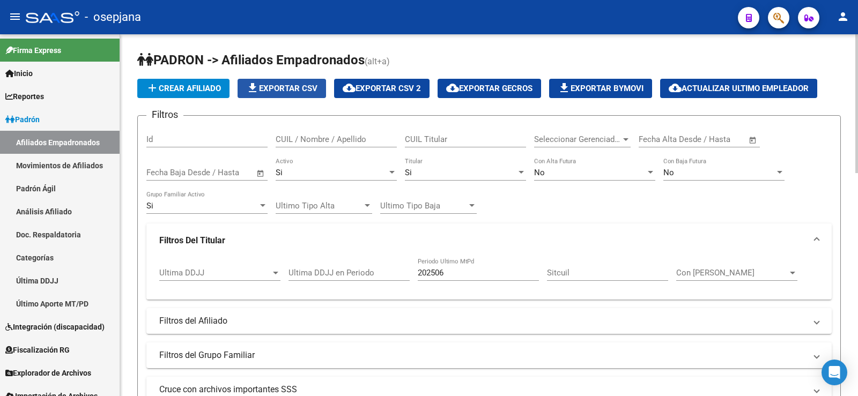
click at [287, 90] on span "file_download Exportar CSV" at bounding box center [281, 89] width 71 height 10
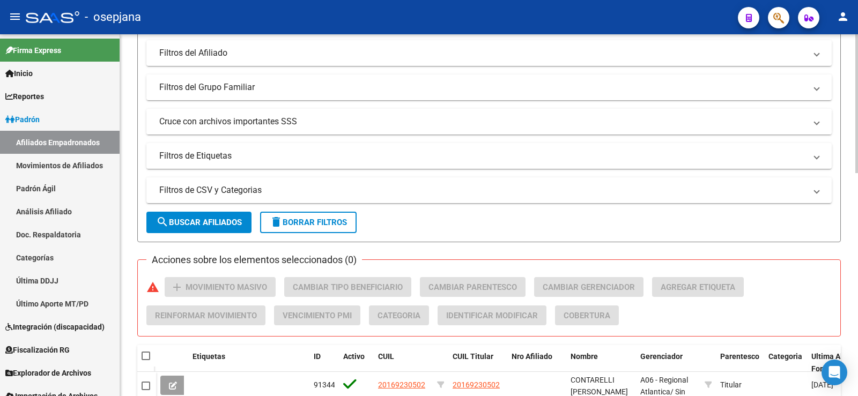
scroll to position [161, 0]
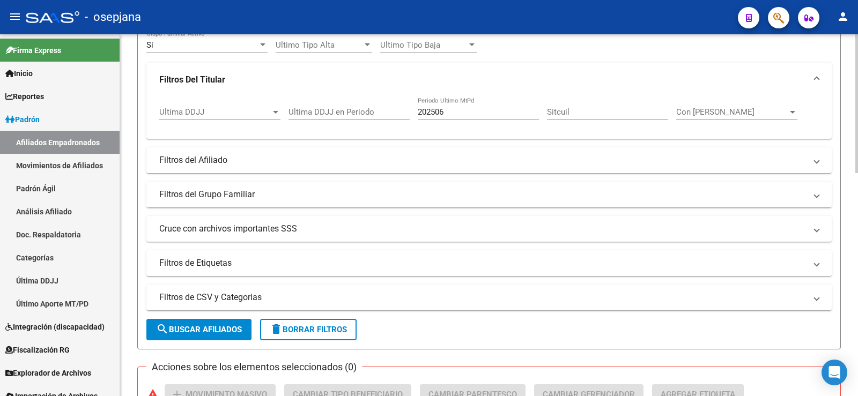
click at [442, 112] on input "202506" at bounding box center [478, 112] width 121 height 10
drag, startPoint x: 441, startPoint y: 109, endPoint x: 451, endPoint y: 110, distance: 10.8
click at [451, 110] on input "202506" at bounding box center [478, 112] width 121 height 10
click at [209, 325] on span "search Buscar Afiliados" at bounding box center [199, 330] width 86 height 10
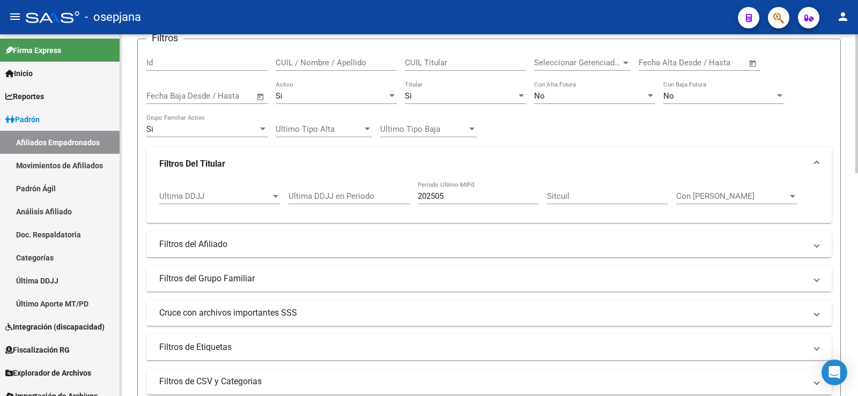
scroll to position [0, 0]
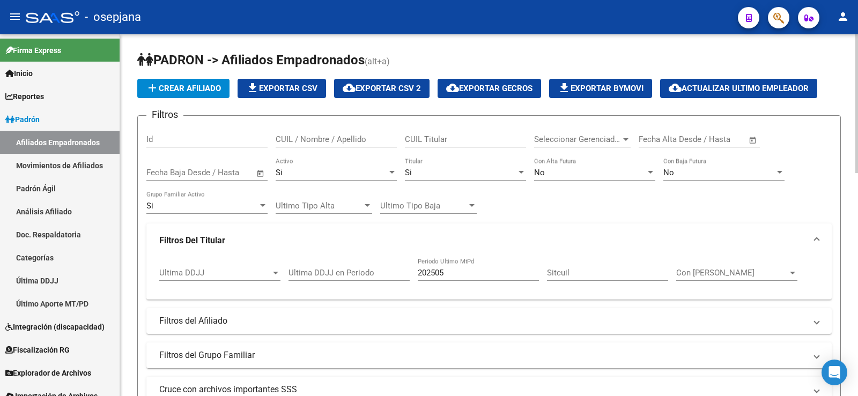
click at [289, 88] on span "file_download Exportar CSV" at bounding box center [281, 89] width 71 height 10
click at [435, 272] on input "202505" at bounding box center [478, 273] width 121 height 10
drag, startPoint x: 438, startPoint y: 274, endPoint x: 460, endPoint y: 274, distance: 21.4
click at [460, 274] on input "202505" at bounding box center [478, 273] width 121 height 10
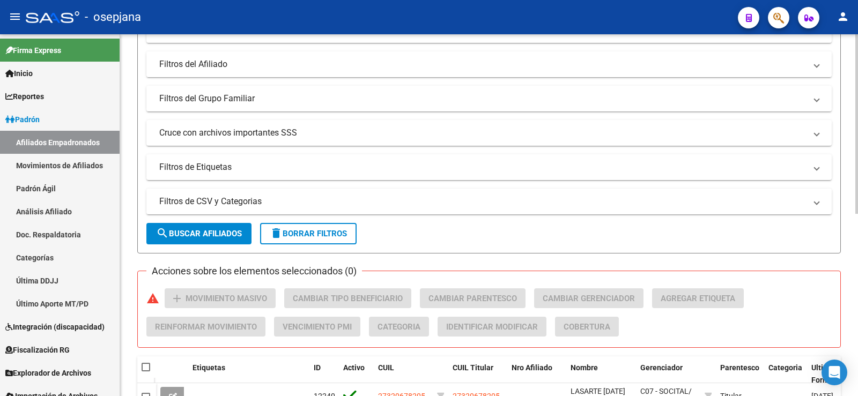
scroll to position [268, 0]
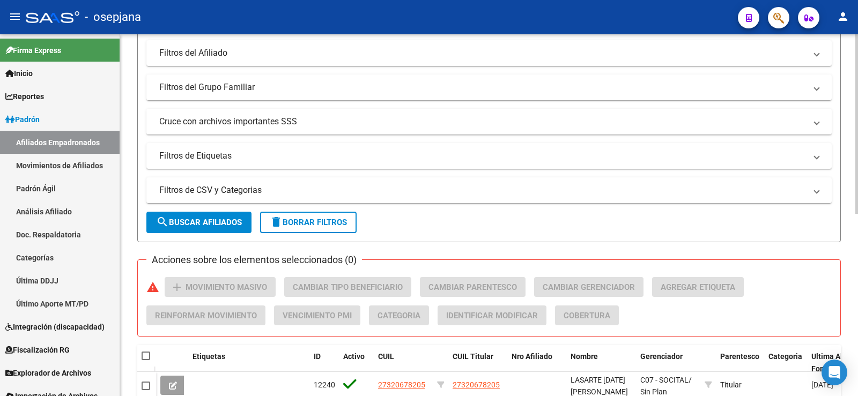
click at [227, 222] on span "search Buscar Afiliados" at bounding box center [199, 223] width 86 height 10
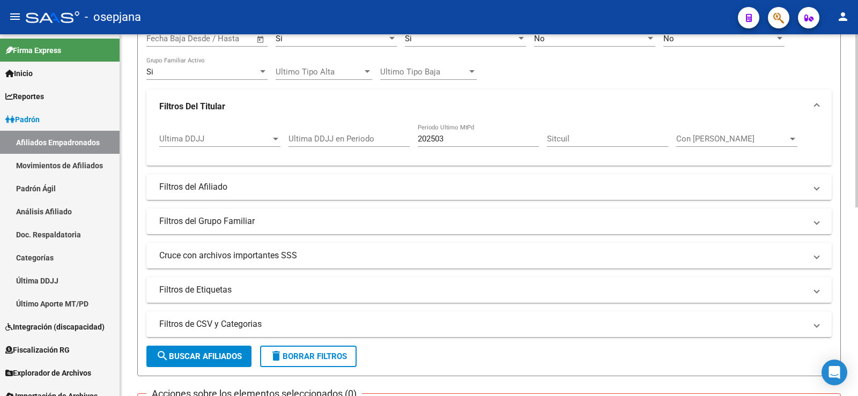
scroll to position [72, 0]
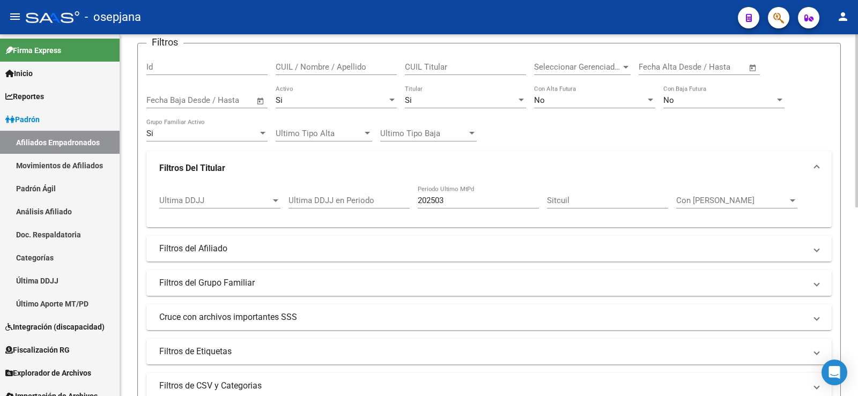
click at [446, 200] on input "202503" at bounding box center [478, 201] width 121 height 10
drag, startPoint x: 439, startPoint y: 199, endPoint x: 465, endPoint y: 199, distance: 25.7
click at [465, 199] on input "202503" at bounding box center [478, 201] width 121 height 10
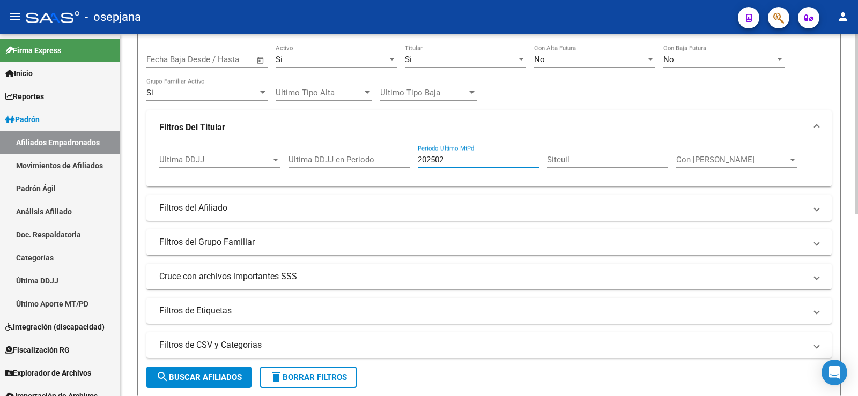
scroll to position [233, 0]
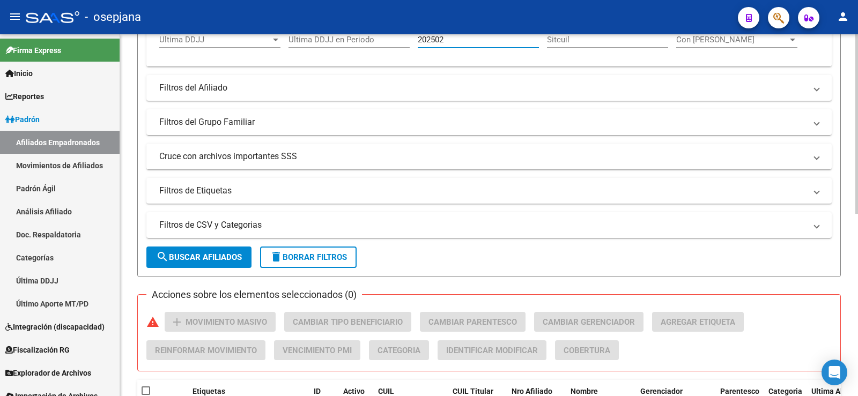
type input "202502"
click at [234, 258] on span "search Buscar Afiliados" at bounding box center [199, 257] width 86 height 10
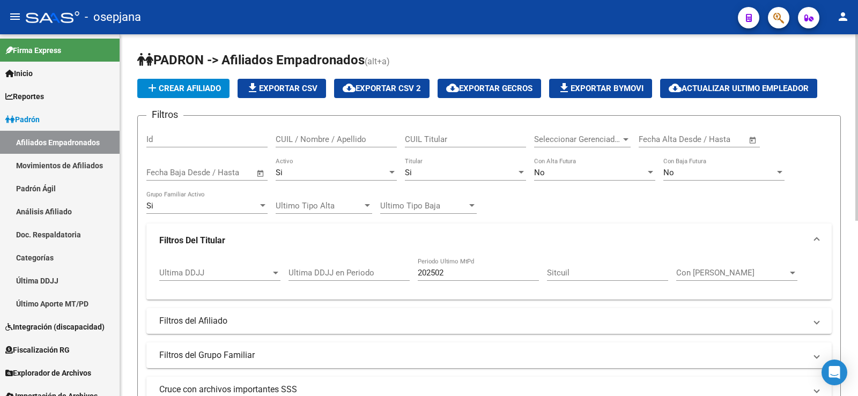
scroll to position [322, 0]
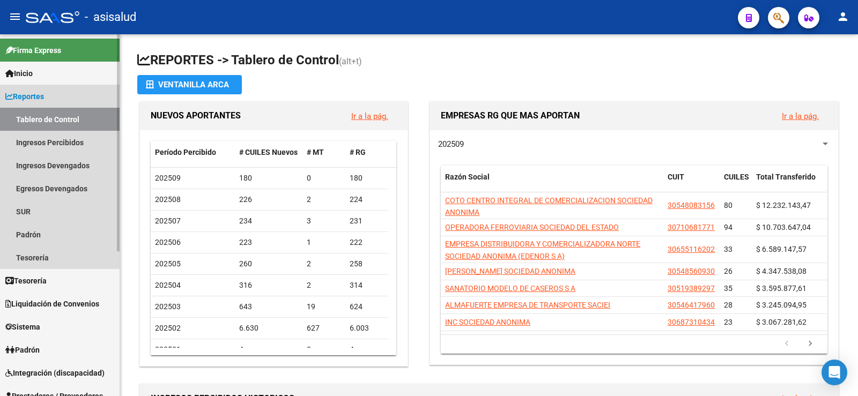
click at [26, 96] on span "Reportes" at bounding box center [24, 97] width 39 height 12
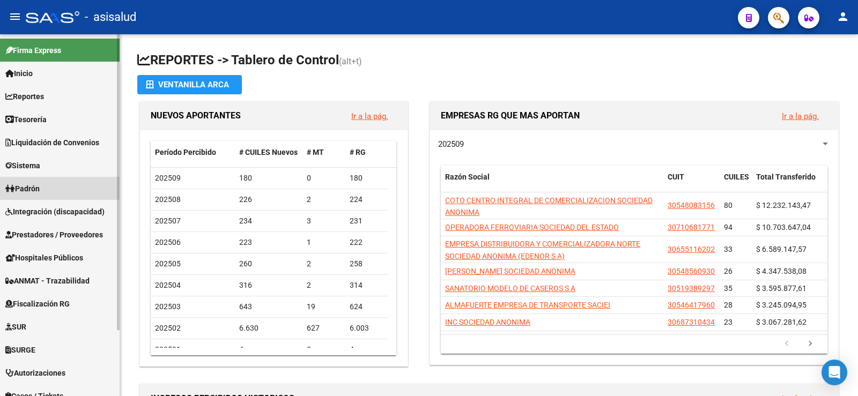
click at [33, 183] on span "Padrón" at bounding box center [22, 189] width 34 height 12
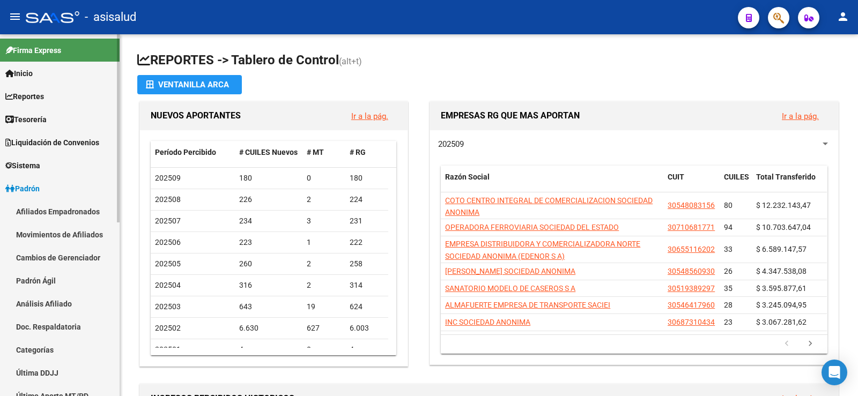
click at [59, 238] on link "Movimientos de Afiliados" at bounding box center [60, 234] width 120 height 23
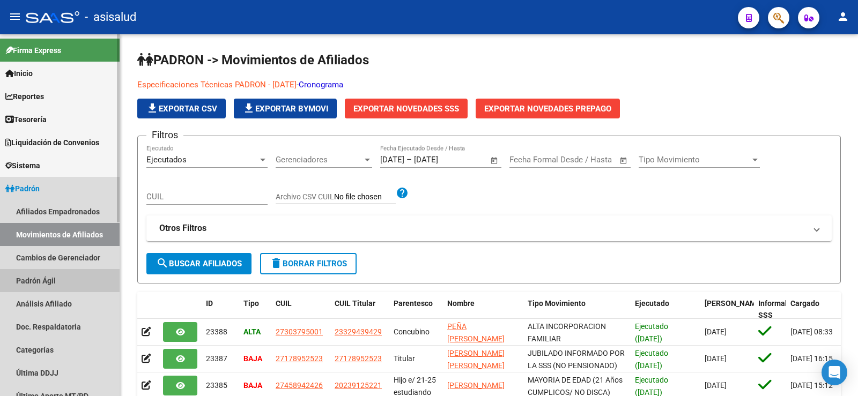
click at [37, 284] on link "Padrón Ágil" at bounding box center [60, 280] width 120 height 23
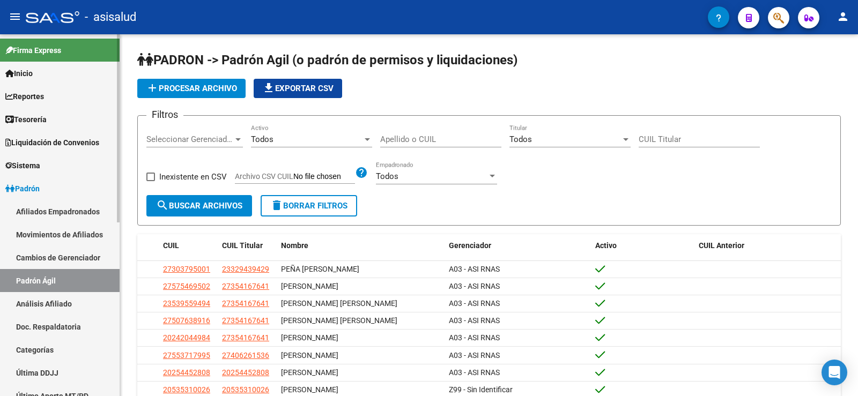
click at [47, 305] on link "Análisis Afiliado" at bounding box center [60, 303] width 120 height 23
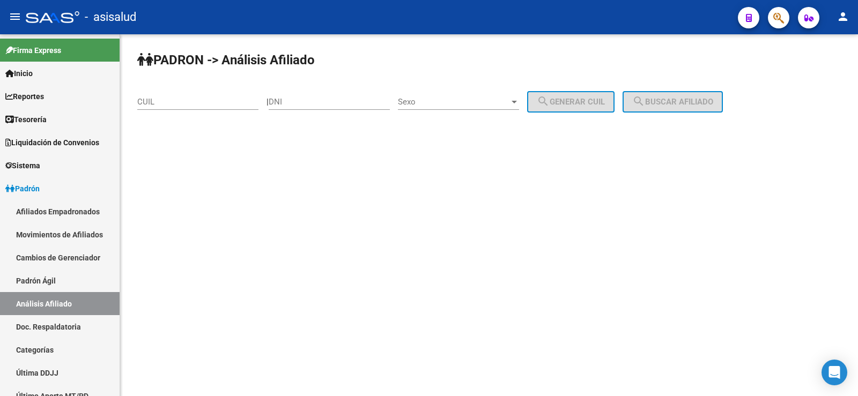
click at [233, 99] on input "CUIL" at bounding box center [197, 102] width 121 height 10
paste input "27-24295133-1"
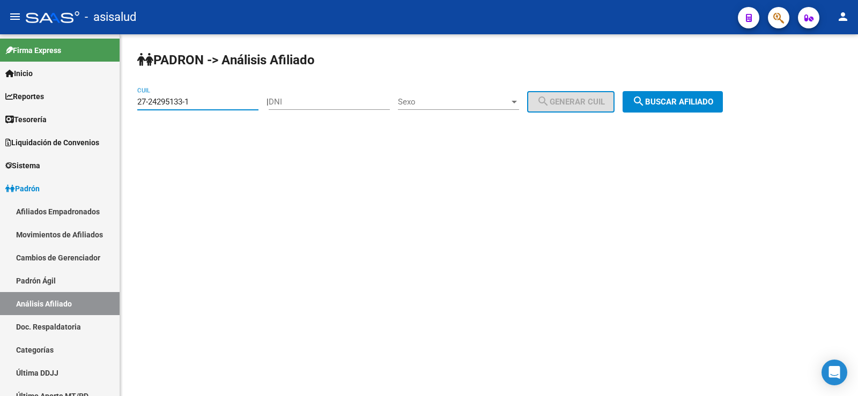
type input "27-24295133-1"
click at [696, 101] on span "search Buscar afiliado" at bounding box center [672, 102] width 81 height 10
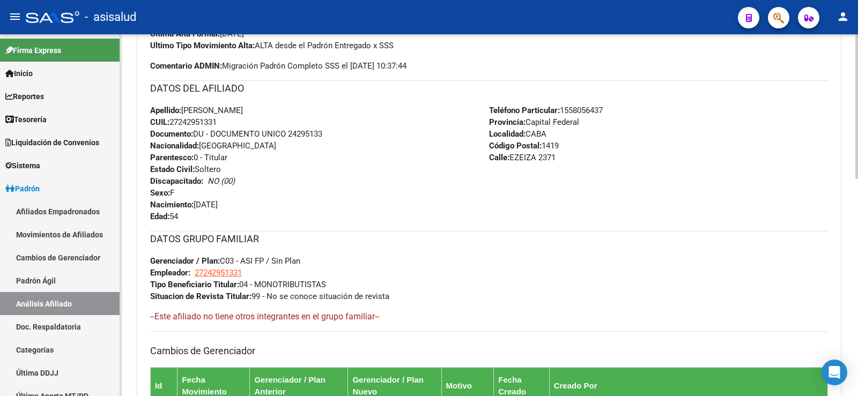
scroll to position [542, 0]
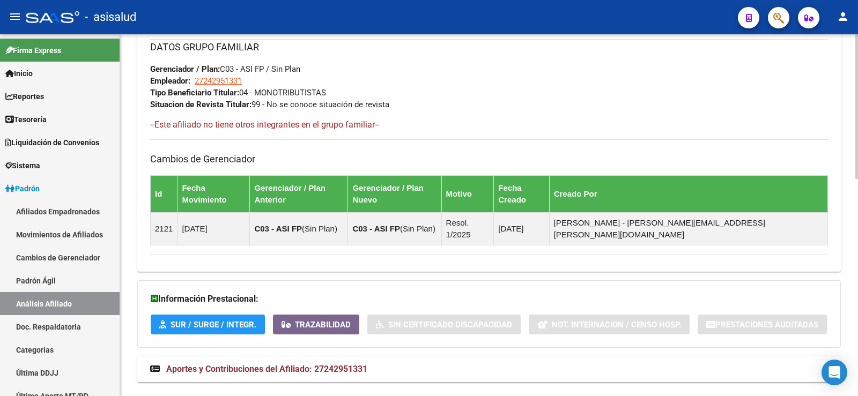
click at [308, 364] on span "Aportes y Contribuciones del Afiliado: 27242951331" at bounding box center [266, 369] width 201 height 10
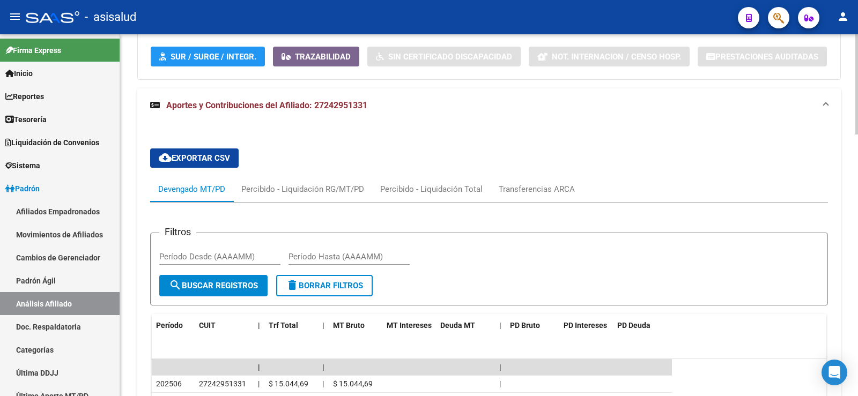
scroll to position [863, 0]
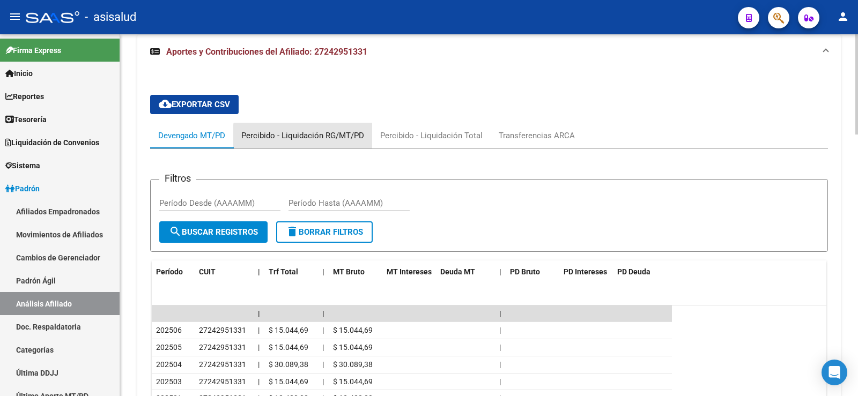
click at [332, 130] on div "Percibido - Liquidación RG/MT/PD" at bounding box center [302, 136] width 123 height 12
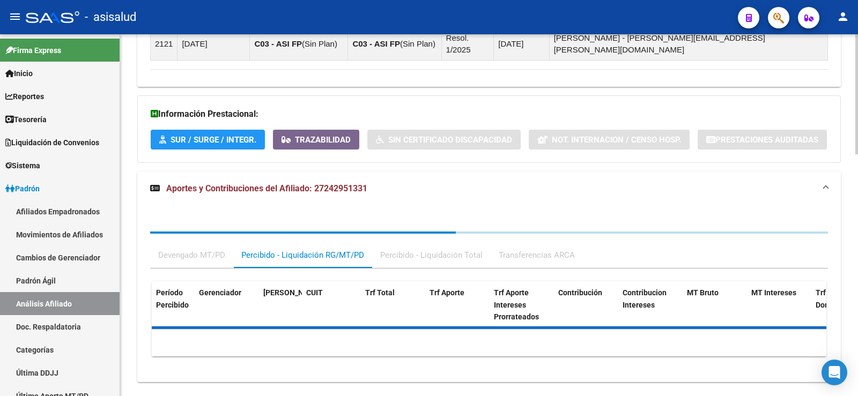
scroll to position [854, 0]
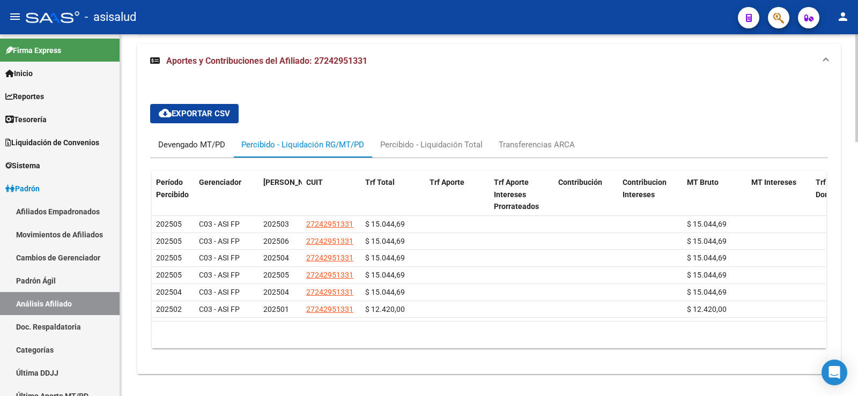
click at [194, 139] on div "Devengado MT/PD" at bounding box center [191, 145] width 67 height 12
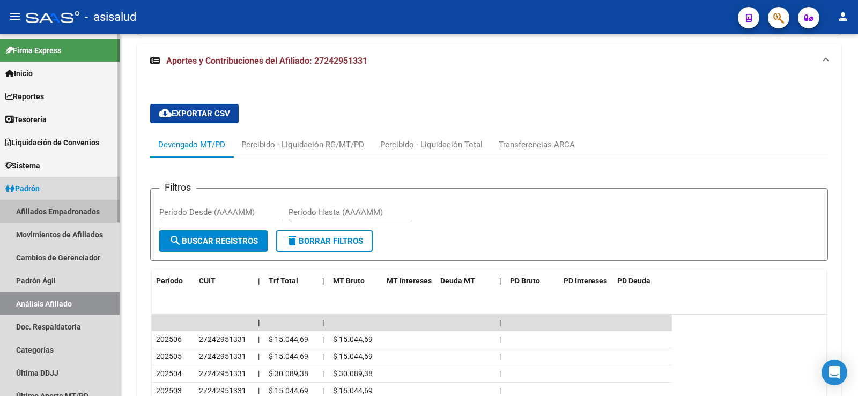
click at [61, 208] on link "Afiliados Empadronados" at bounding box center [60, 211] width 120 height 23
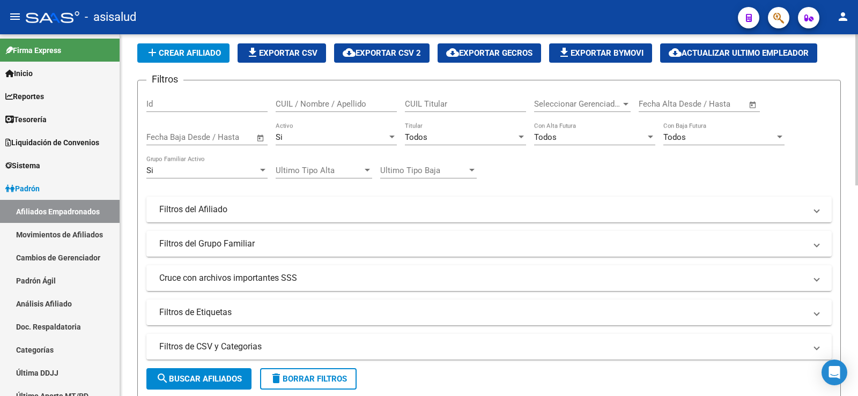
scroll to position [23, 0]
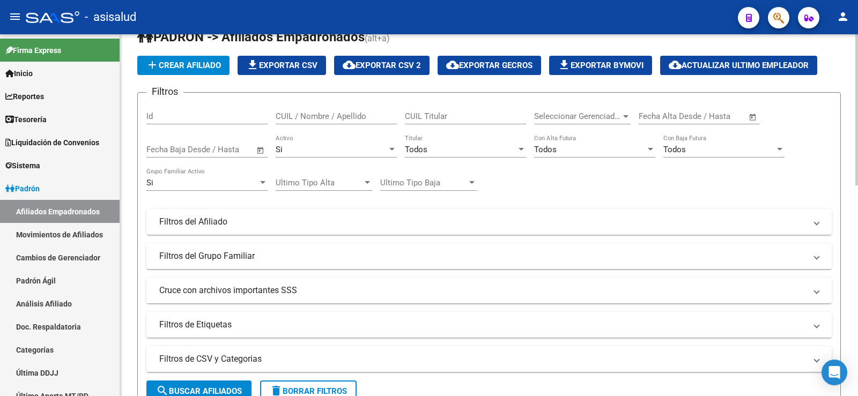
click at [316, 384] on button "delete Borrar Filtros" at bounding box center [308, 391] width 96 height 21
click at [433, 153] on div "Todos" at bounding box center [460, 150] width 111 height 10
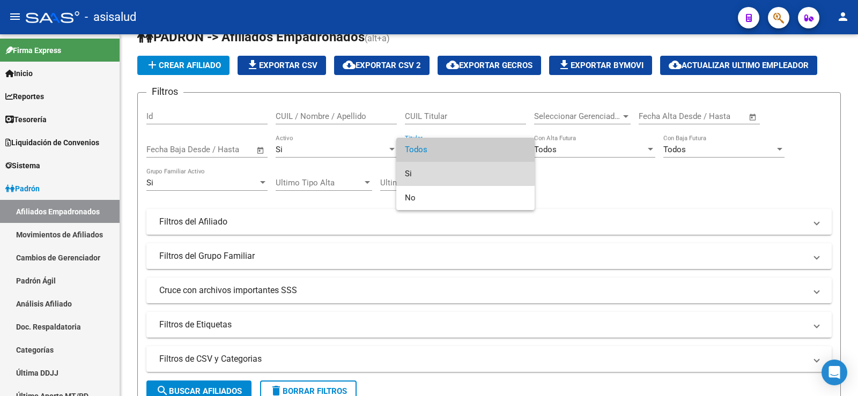
click at [432, 167] on span "Si" at bounding box center [465, 174] width 121 height 24
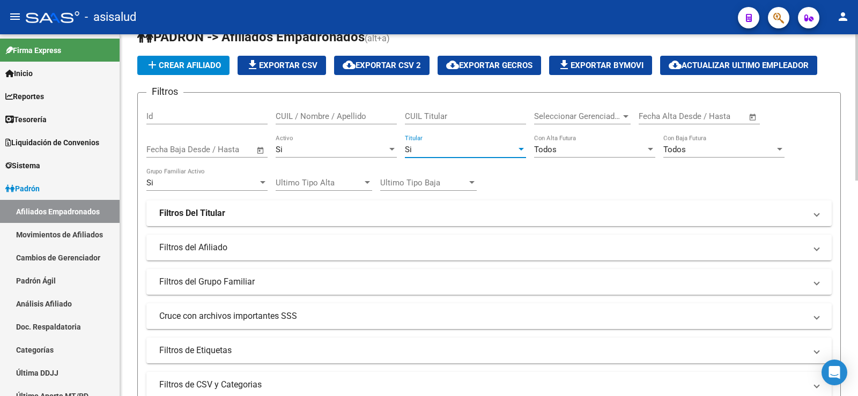
click at [583, 147] on div "Todos" at bounding box center [589, 150] width 111 height 10
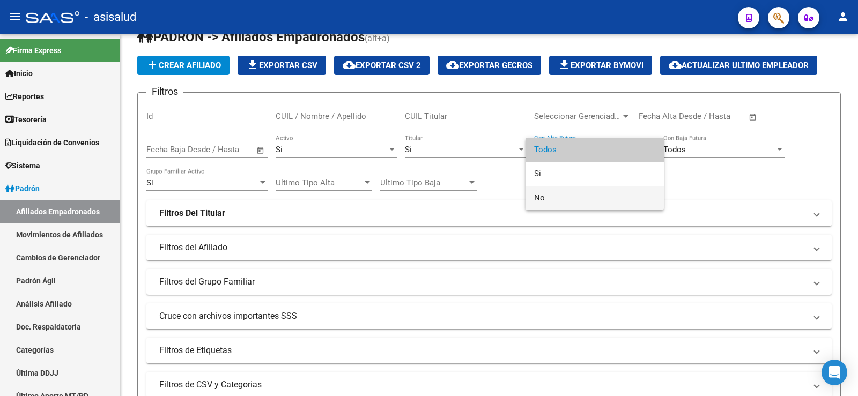
click at [567, 195] on span "No" at bounding box center [594, 198] width 121 height 24
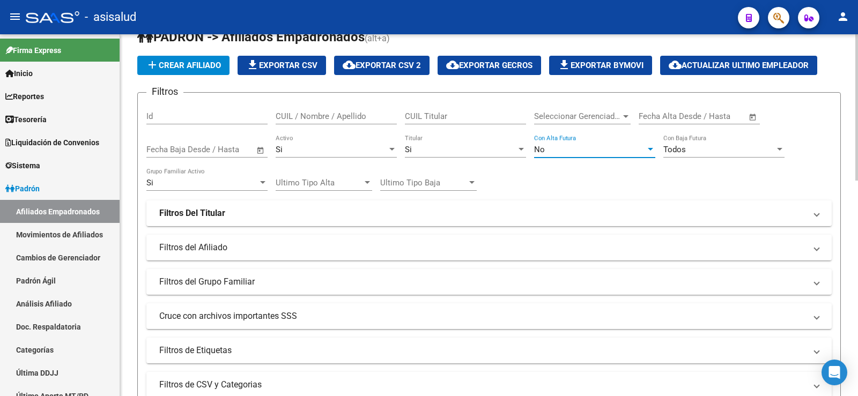
click at [682, 150] on span "Todos" at bounding box center [674, 150] width 23 height 10
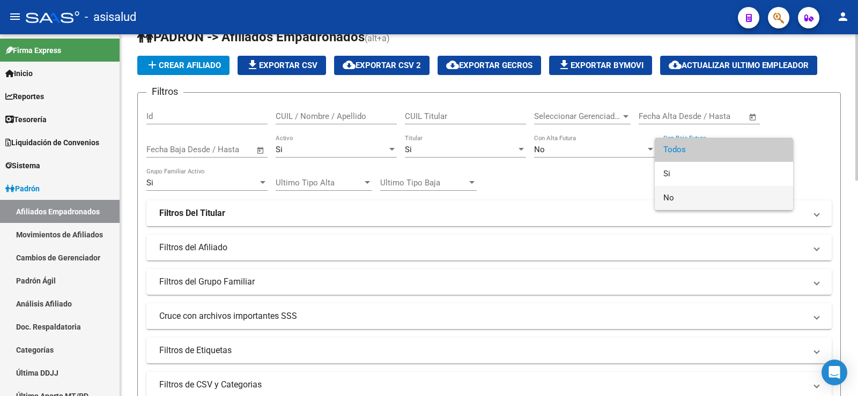
click at [680, 197] on span "No" at bounding box center [723, 198] width 121 height 24
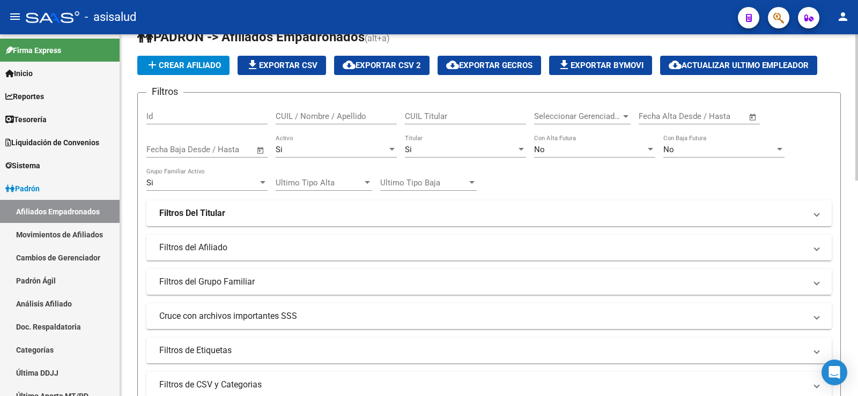
click at [602, 169] on div "Filtros Id CUIL / Nombre / Apellido CUIL Titular Seleccionar Gerenciador Selecc…" at bounding box center [488, 232] width 685 height 262
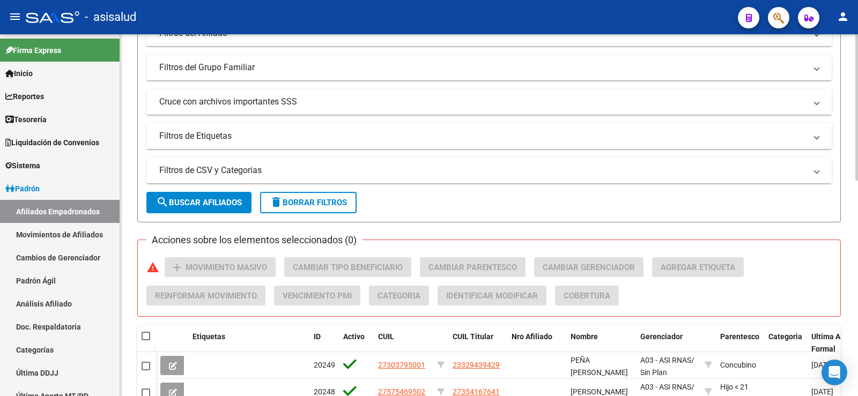
click at [228, 168] on mat-panel-title "Filtros de CSV y Categorias" at bounding box center [482, 171] width 646 height 12
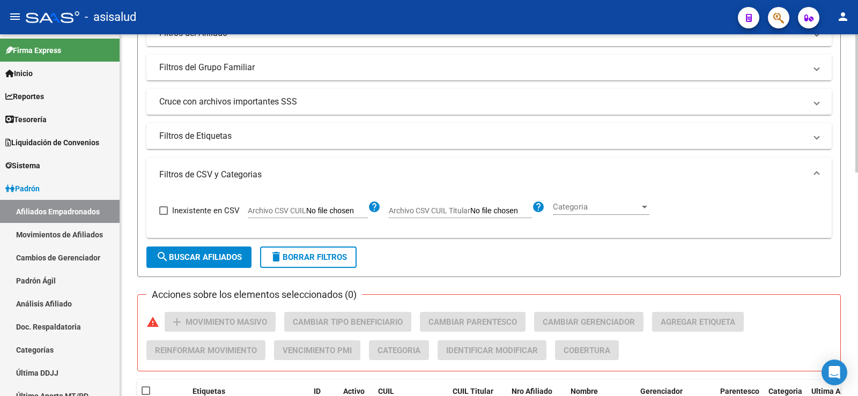
click at [450, 213] on span "Archivo CSV CUIL Titular" at bounding box center [429, 210] width 81 height 9
click at [470, 213] on input "Archivo CSV CUIL Titular" at bounding box center [501, 211] width 62 height 10
type input "C:\fakepath\Para SAAS.csv"
click at [232, 259] on span "search Buscar Afiliados" at bounding box center [199, 257] width 86 height 10
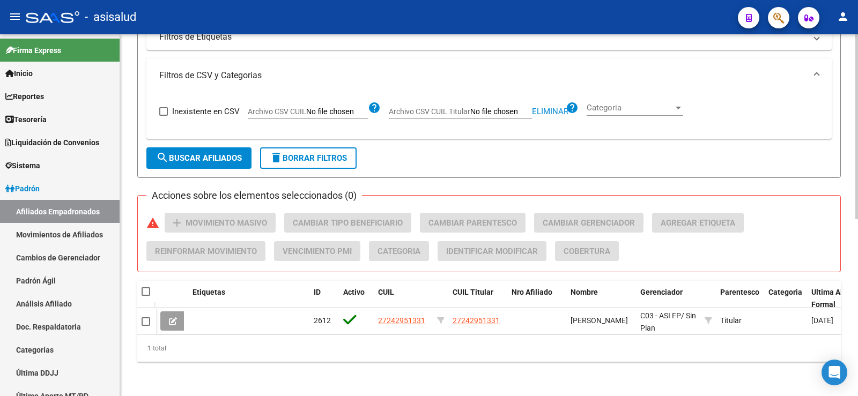
scroll to position [345, 0]
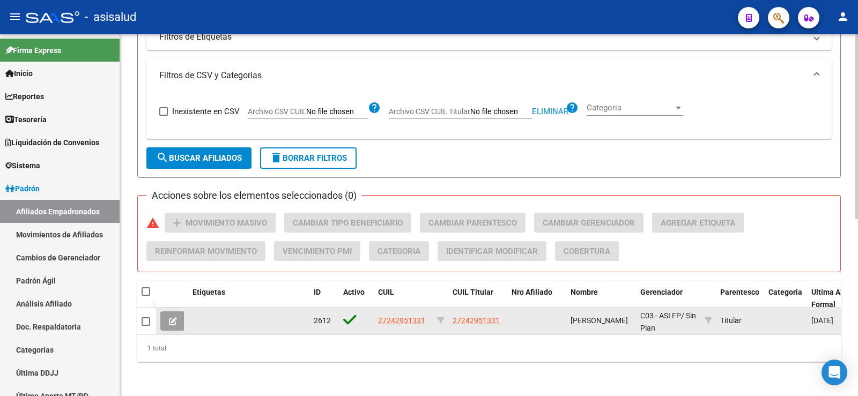
click at [150, 317] on span at bounding box center [145, 321] width 9 height 9
click at [146, 326] on input "checkbox" at bounding box center [145, 326] width 1 height 1
checkbox input "true"
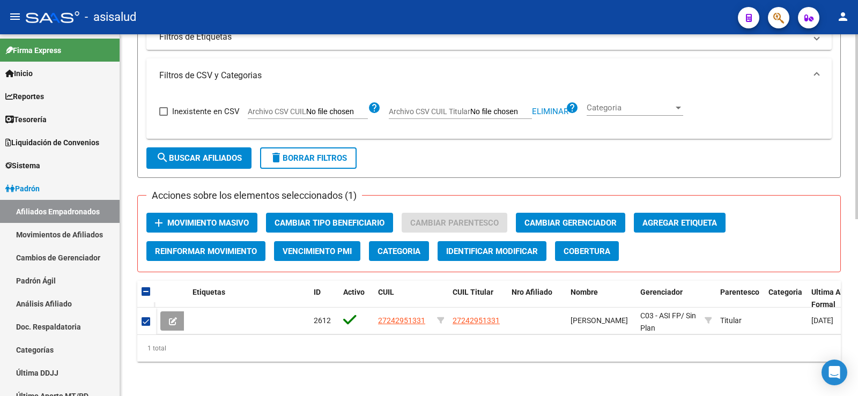
click at [234, 218] on span "Movimiento Masivo" at bounding box center [207, 223] width 81 height 10
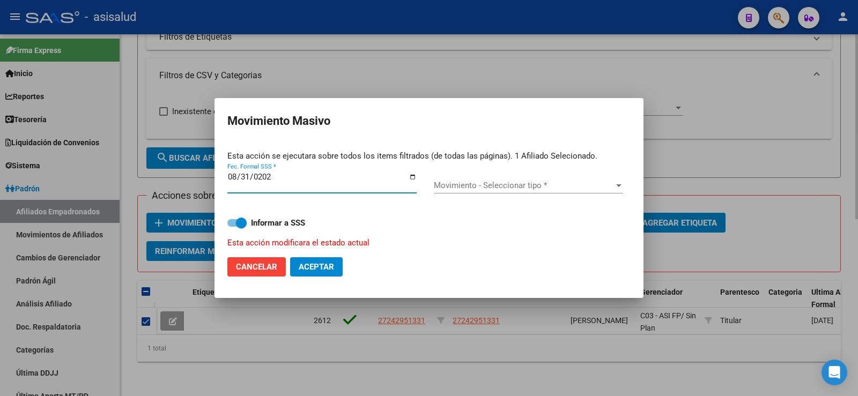
type input "2025-08-31"
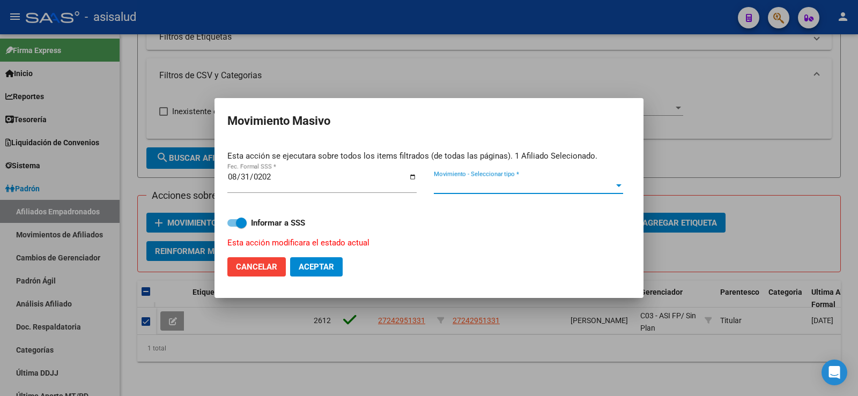
click at [477, 187] on span "Movimiento - Seleccionar tipo *" at bounding box center [524, 186] width 180 height 10
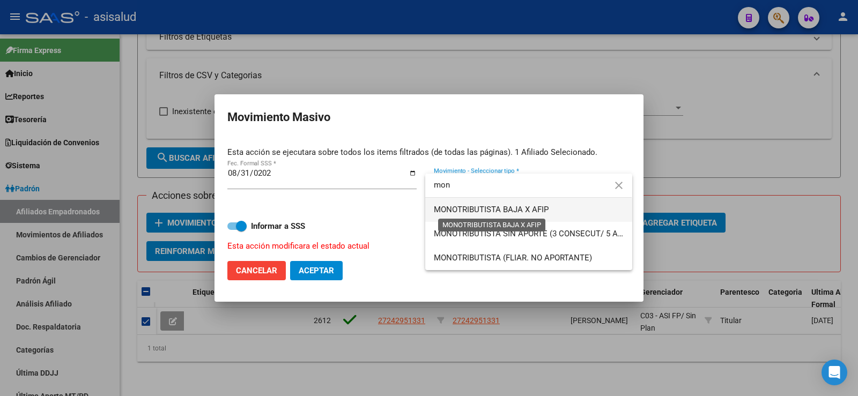
type input "mon"
click at [478, 207] on span "MONOTRIBUTISTA BAJA X AFIP" at bounding box center [491, 210] width 115 height 10
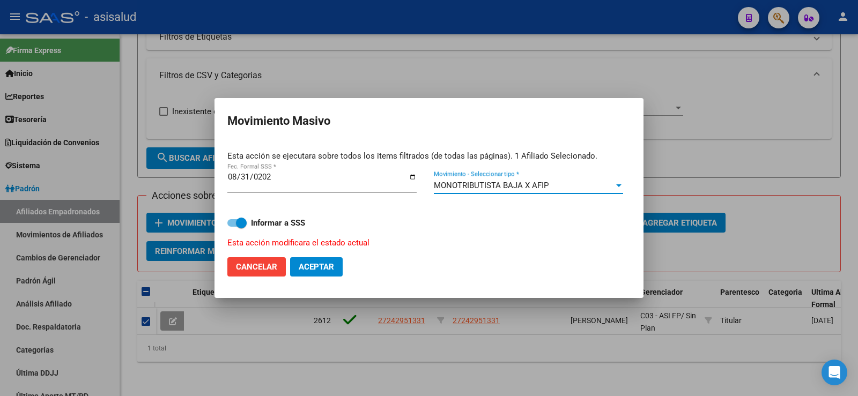
click at [325, 266] on span "Aceptar" at bounding box center [316, 267] width 35 height 10
checkbox input "false"
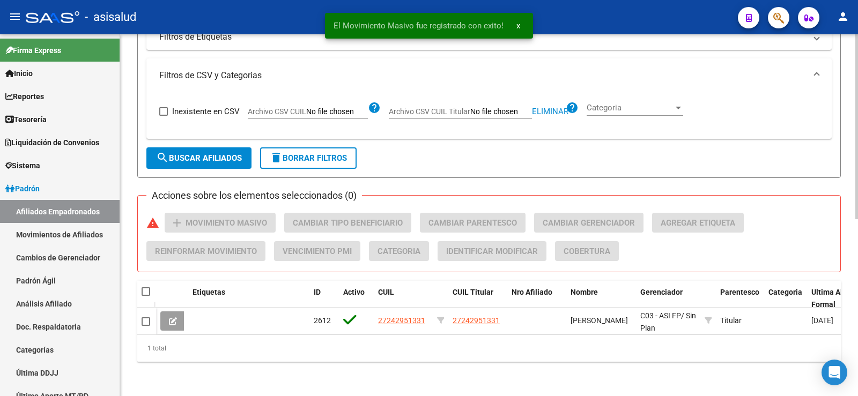
click at [224, 153] on span "search Buscar Afiliados" at bounding box center [199, 158] width 86 height 10
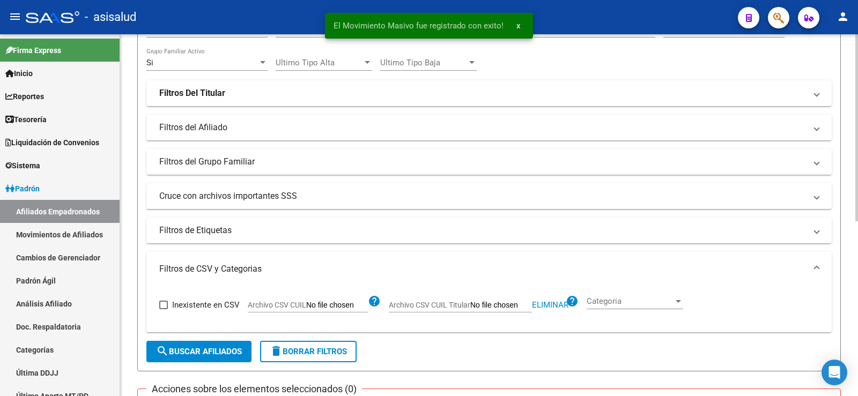
scroll to position [0, 0]
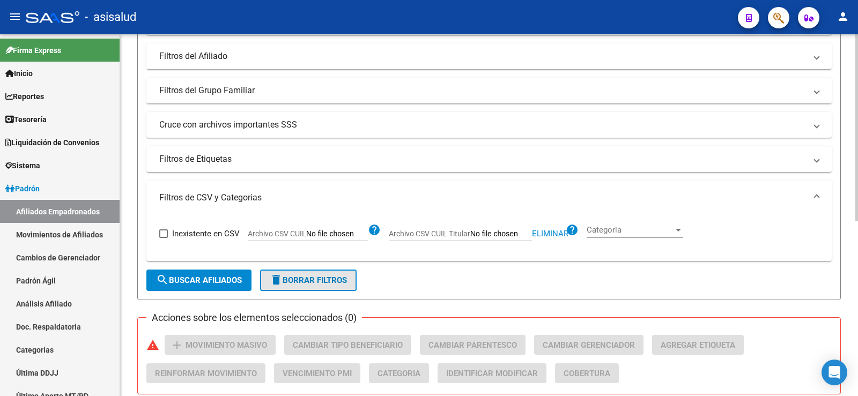
click at [345, 290] on button "delete Borrar Filtros" at bounding box center [308, 280] width 96 height 21
